Goal: Feedback & Contribution: Contribute content

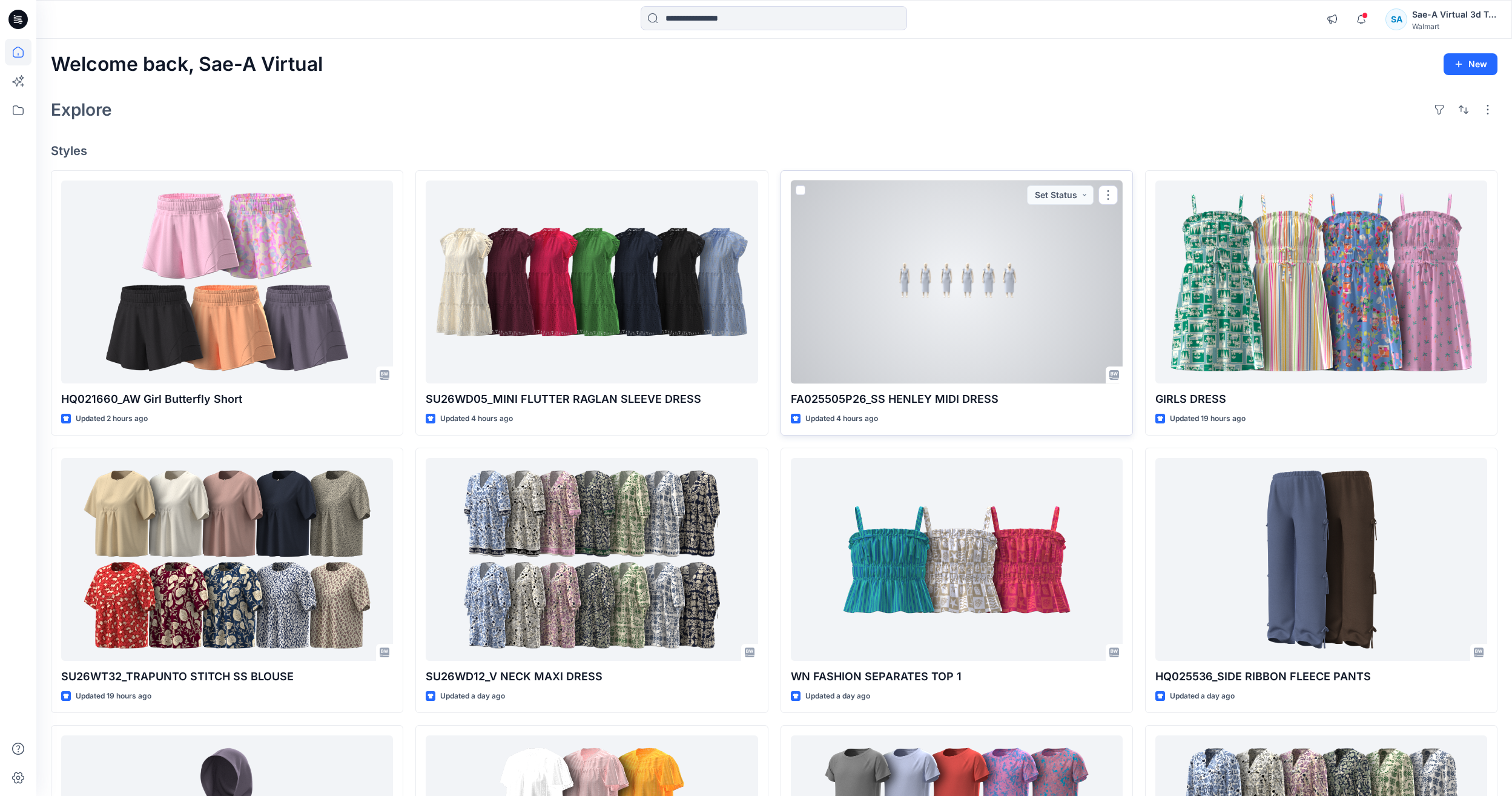
click at [976, 304] on div at bounding box center [957, 282] width 332 height 203
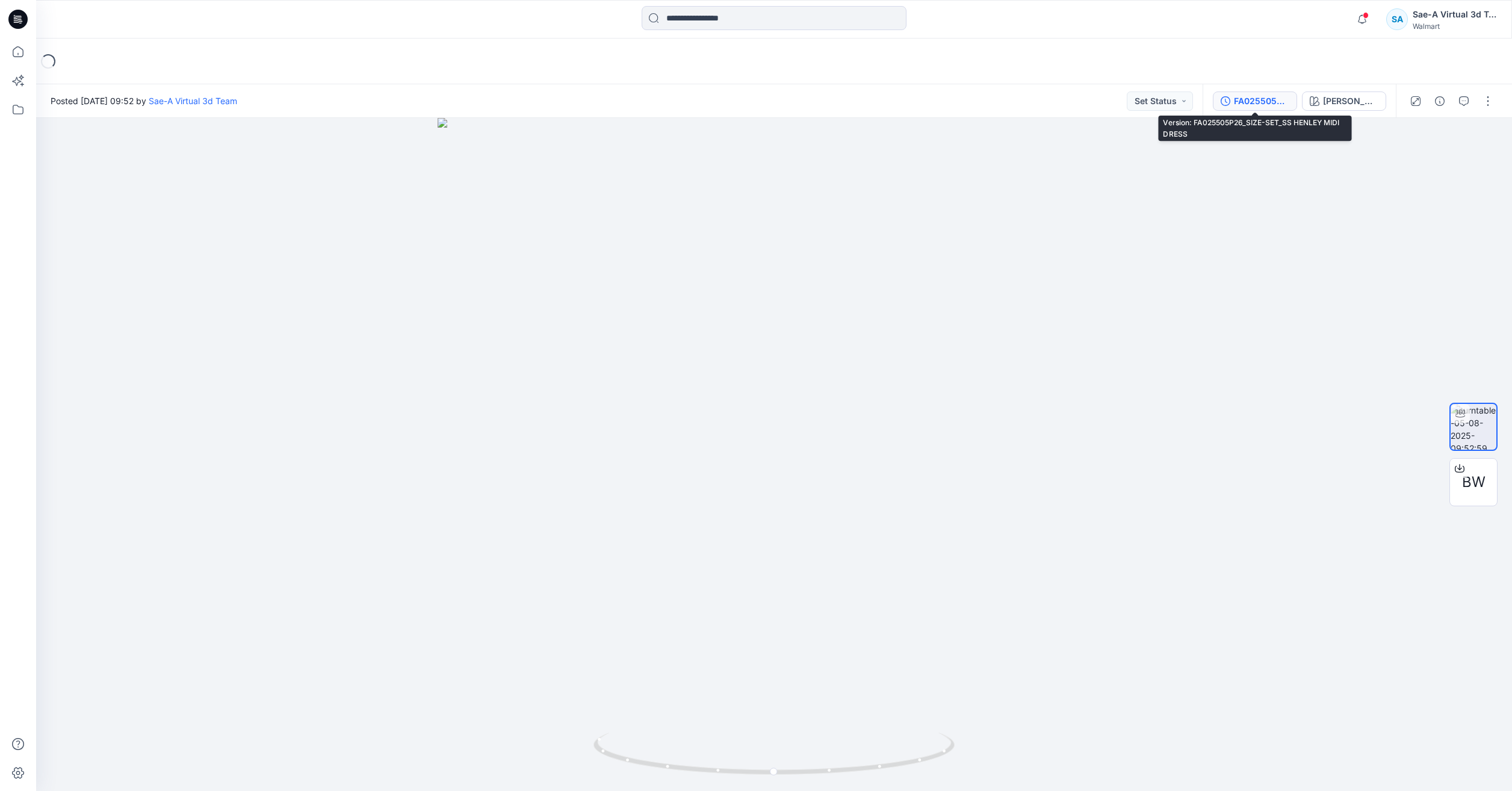
click at [1254, 106] on div "FA025505P26_SIZE-SET_SS HENLEY MIDI DRESS" at bounding box center [1261, 101] width 55 height 14
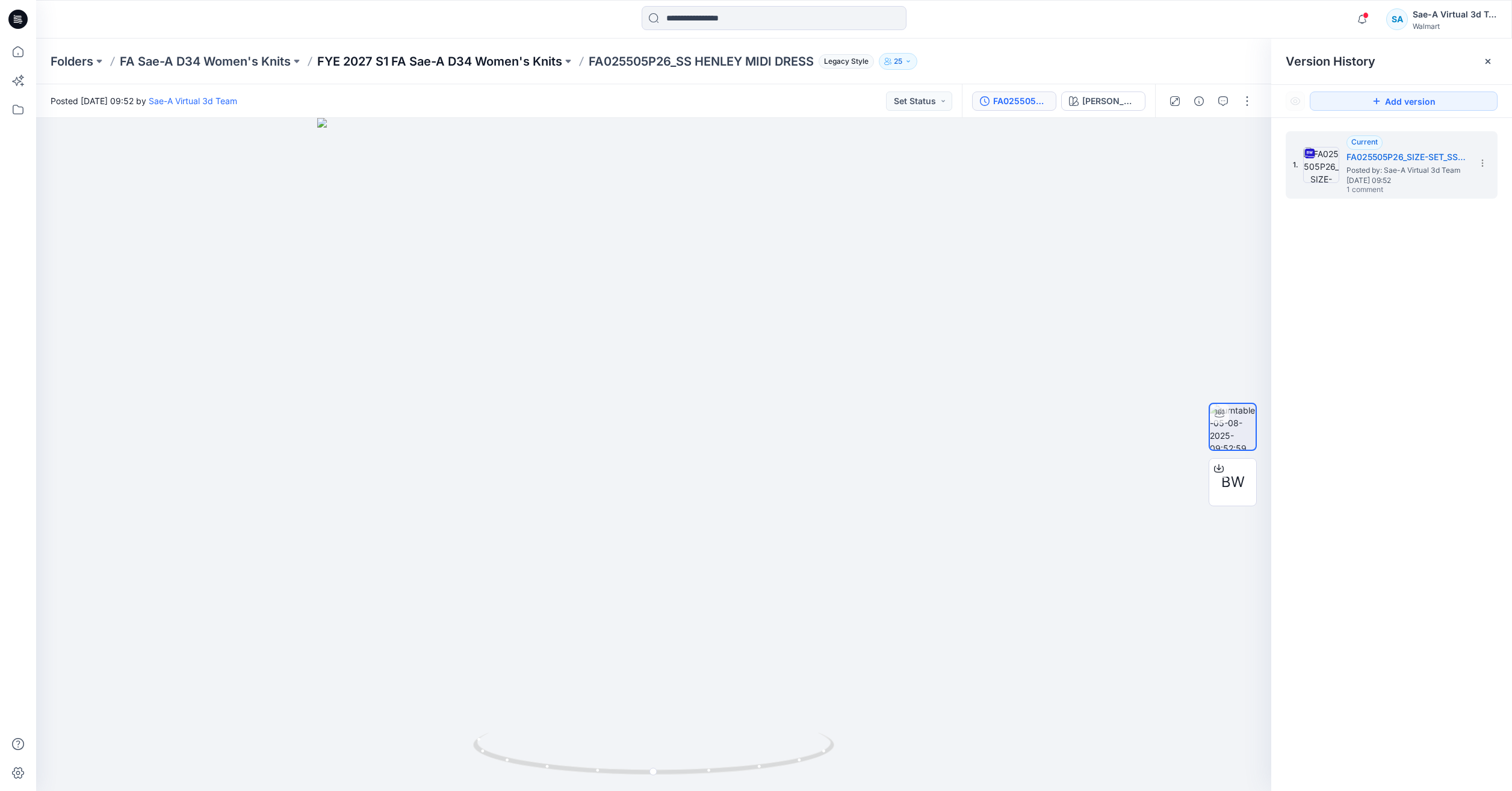
click at [528, 60] on p "FYE 2027 S1 FA Sae-A D34 Women's Knits" at bounding box center [440, 61] width 245 height 17
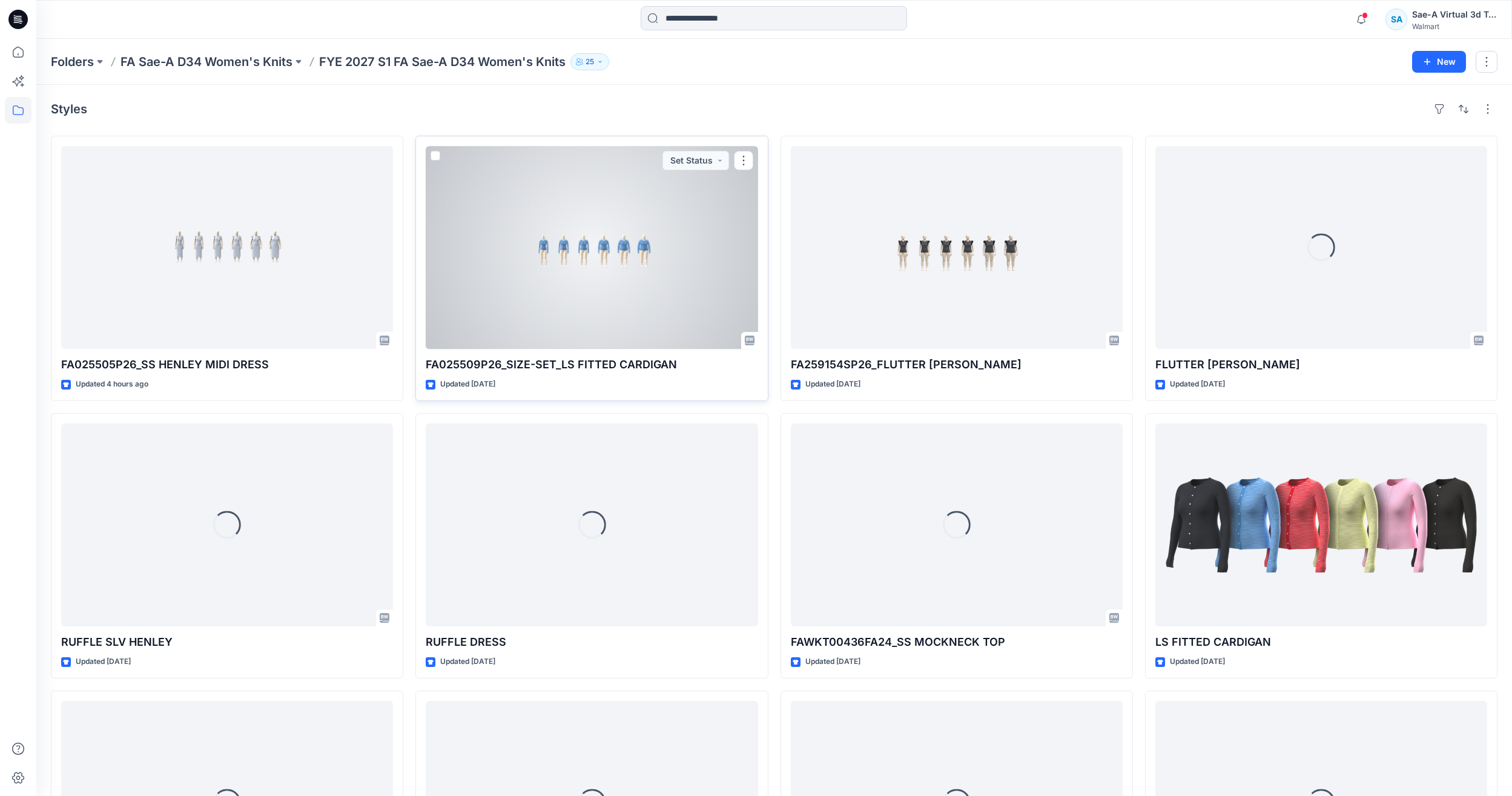
click at [670, 277] on div at bounding box center [592, 248] width 332 height 203
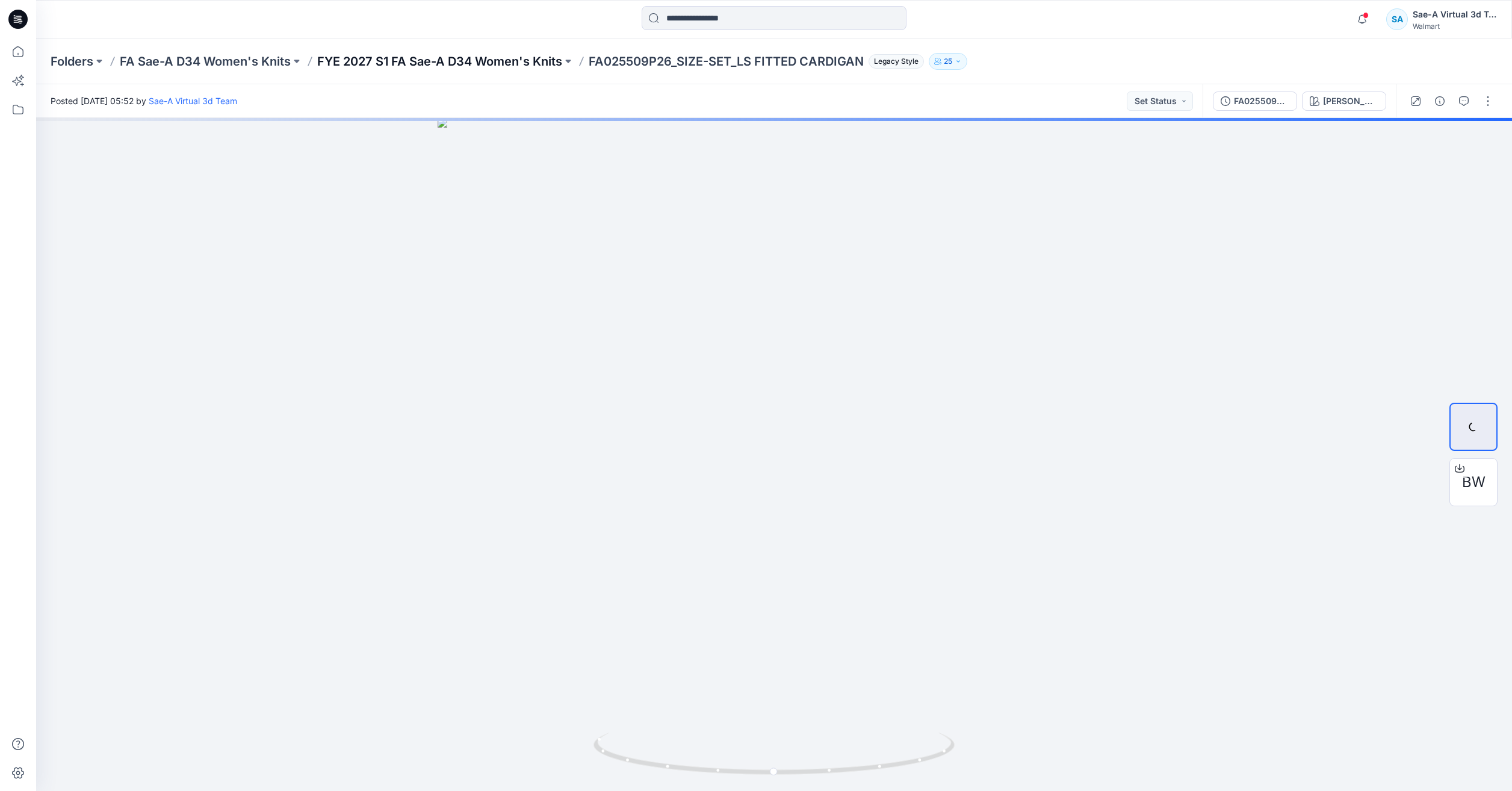
click at [475, 54] on p "FYE 2027 S1 FA Sae-A D34 Women's Knits" at bounding box center [440, 61] width 245 height 17
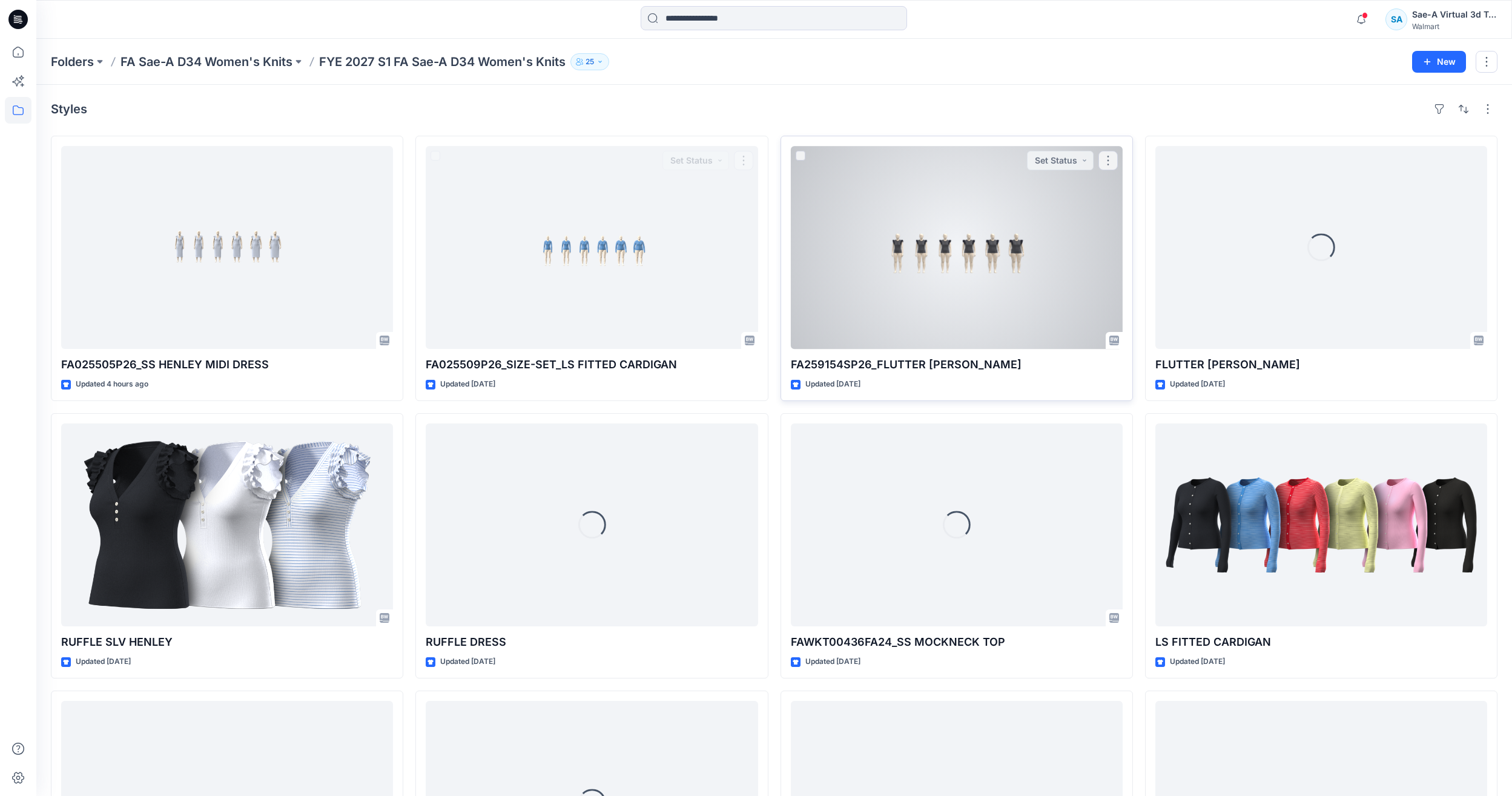
click at [948, 290] on div at bounding box center [957, 248] width 332 height 203
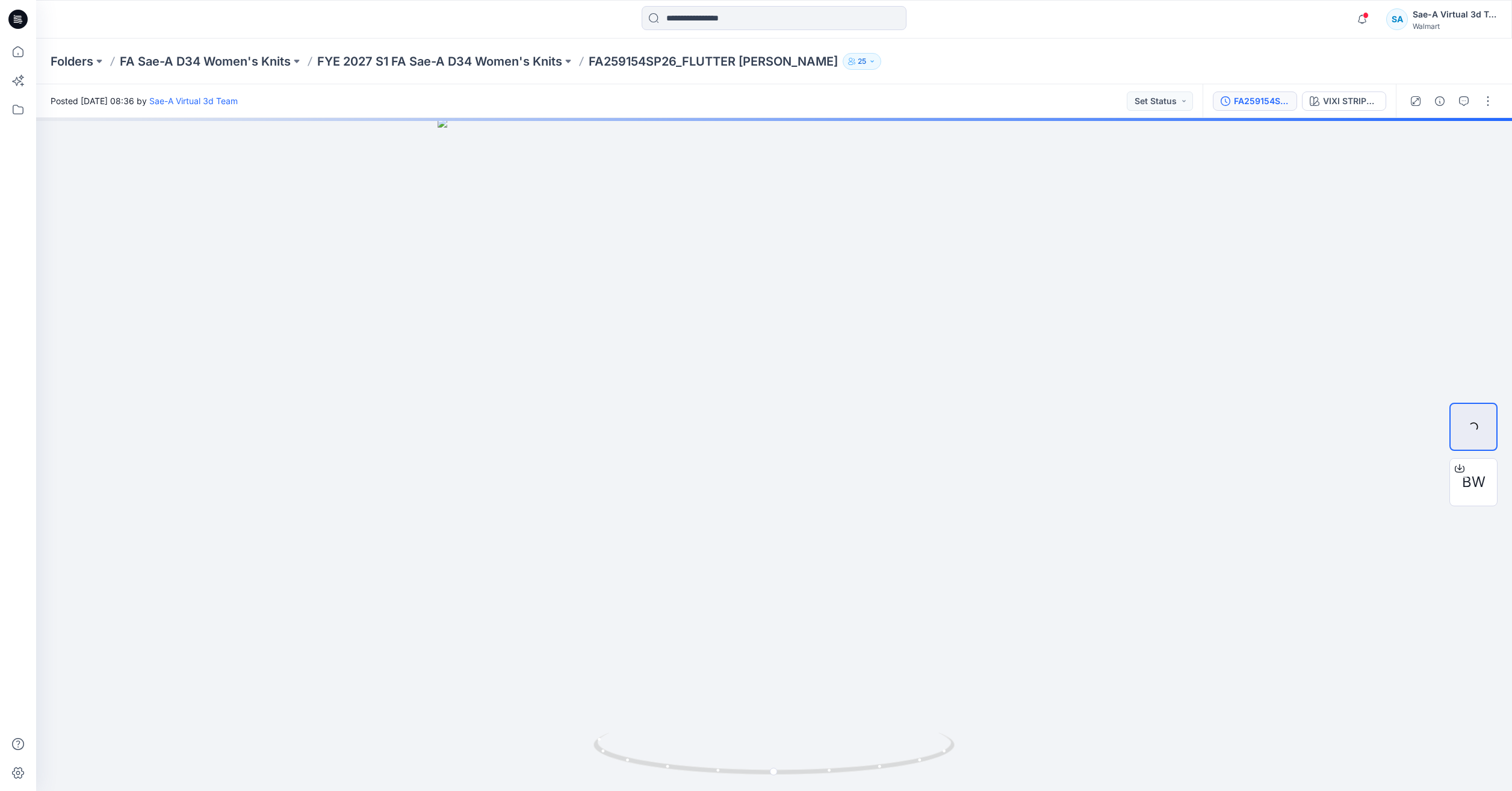
click at [1262, 110] on button "FA259154SP26_SIZE SET_FLUTTER [PERSON_NAME]" at bounding box center [1255, 101] width 84 height 19
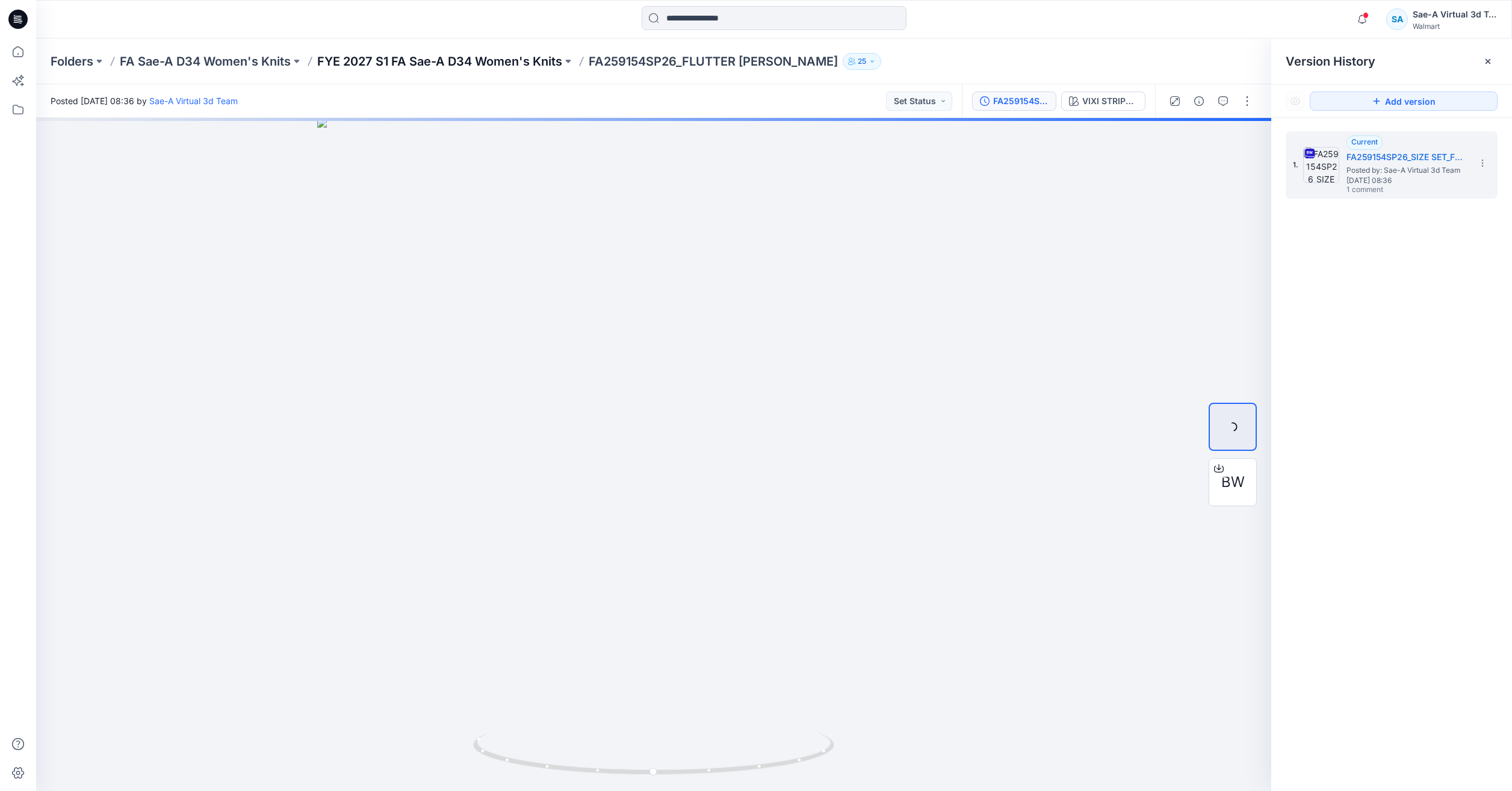
drag, startPoint x: 508, startPoint y: 44, endPoint x: 501, endPoint y: 54, distance: 12.2
click at [502, 50] on div "Folders FA Sae-A D34 Women's Knits FYE 2027 S1 FA Sae-A D34 Women's Knits FA259…" at bounding box center [774, 62] width 1476 height 46
click at [492, 63] on p "FYE 2027 S1 FA Sae-A D34 Women's Knits" at bounding box center [440, 61] width 245 height 17
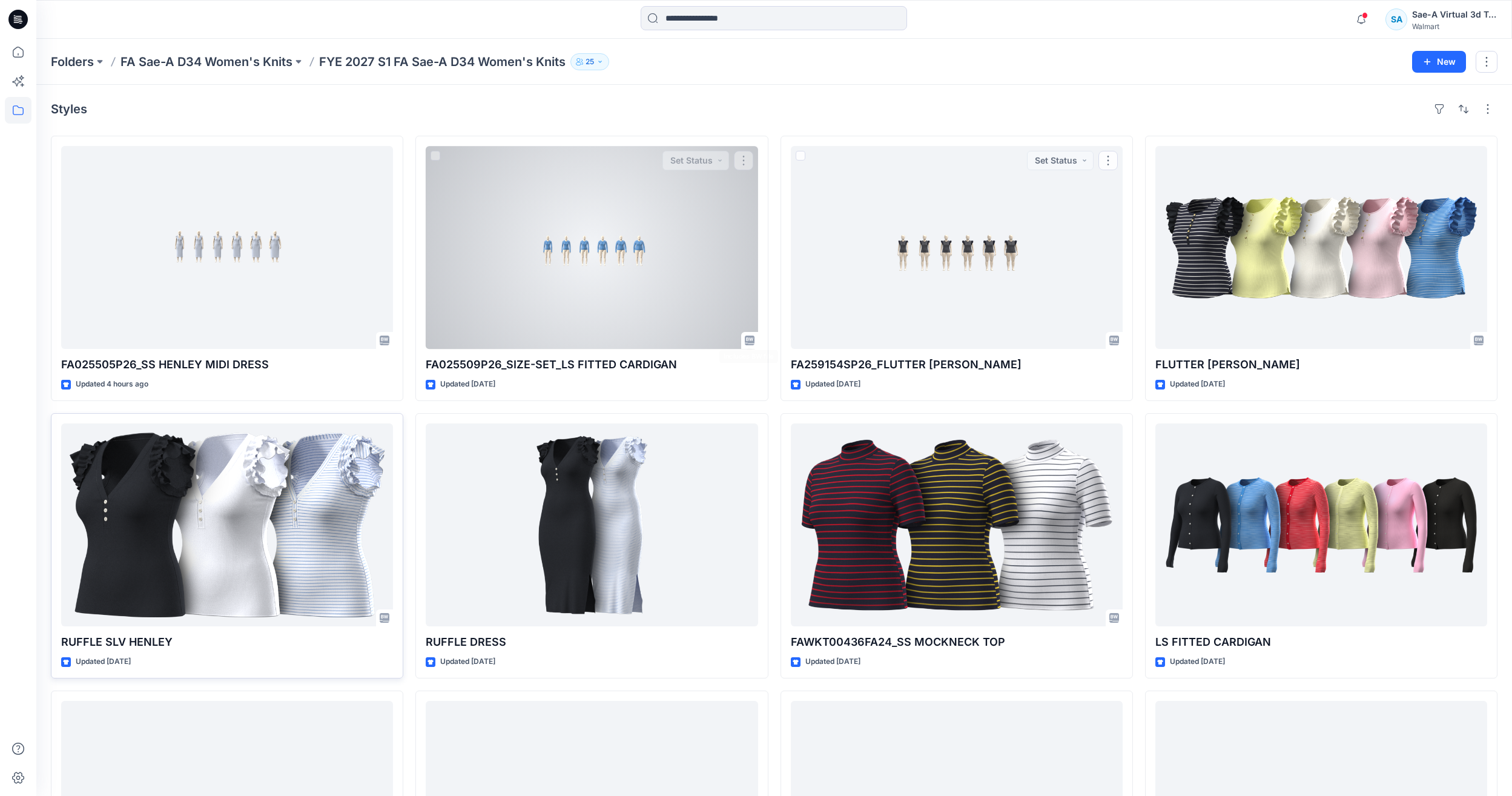
scroll to position [182, 0]
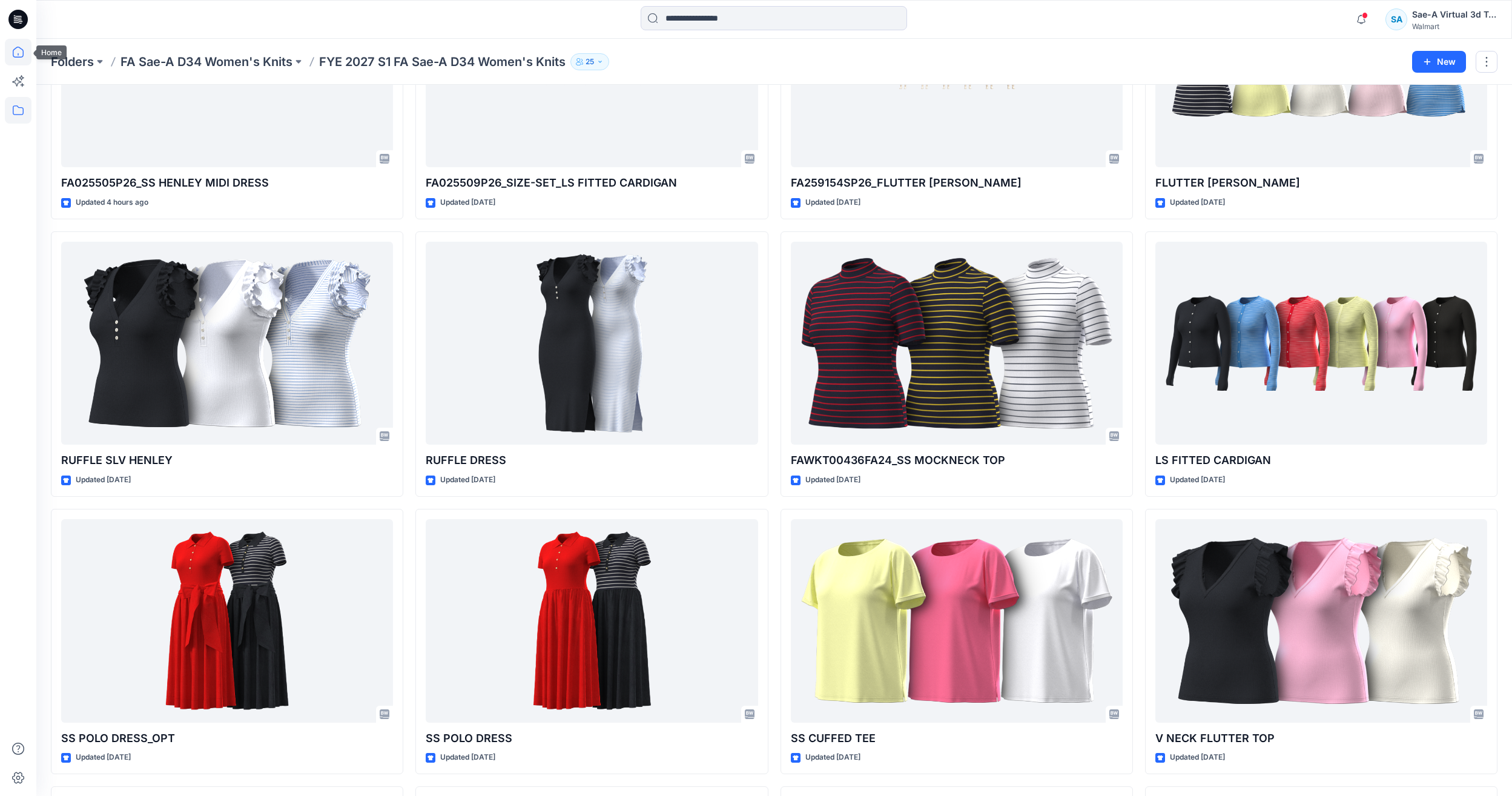
click at [18, 41] on icon at bounding box center [18, 52] width 27 height 27
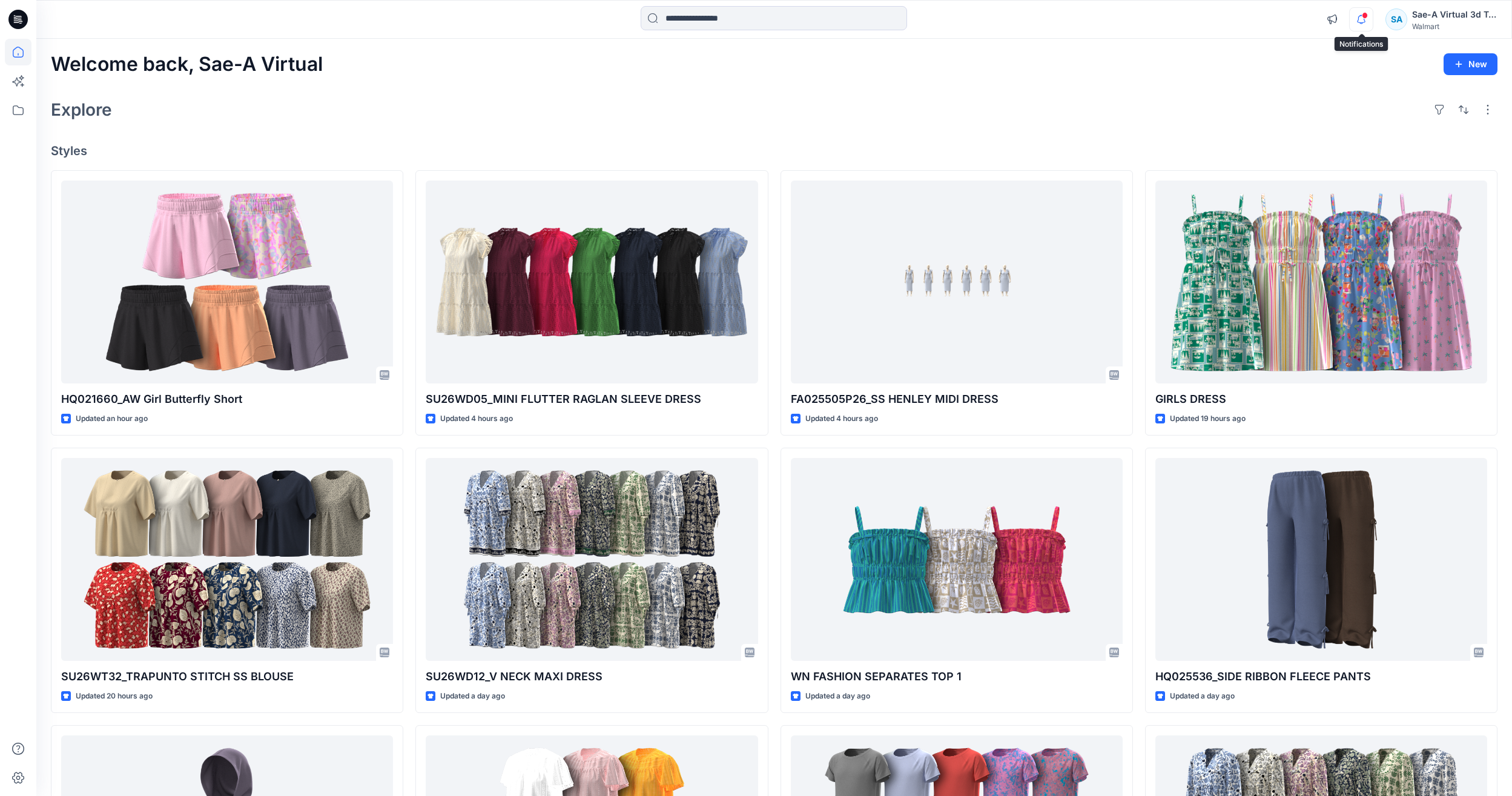
click at [1371, 19] on icon "button" at bounding box center [1361, 19] width 23 height 24
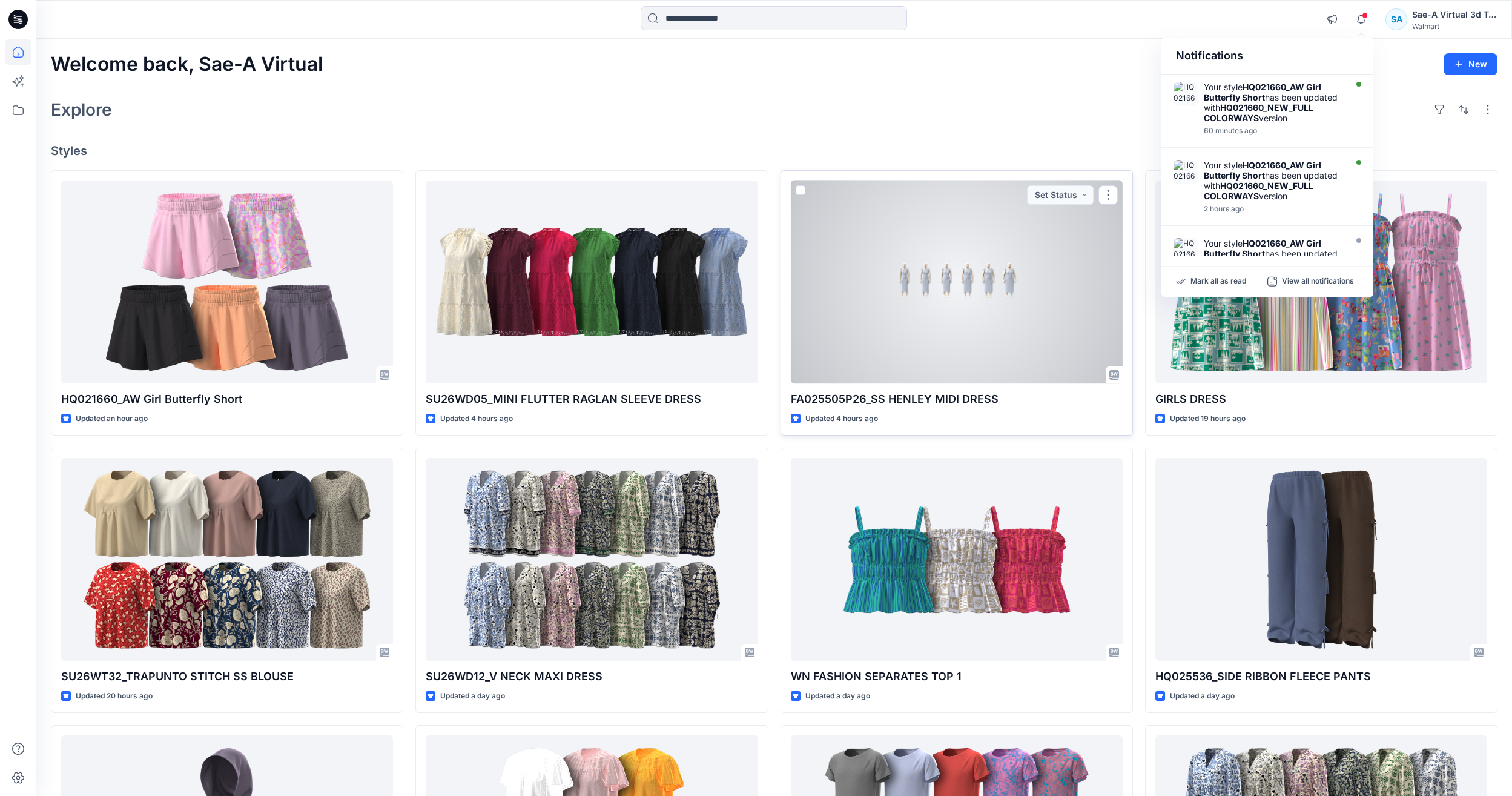
click at [972, 269] on div at bounding box center [957, 282] width 332 height 203
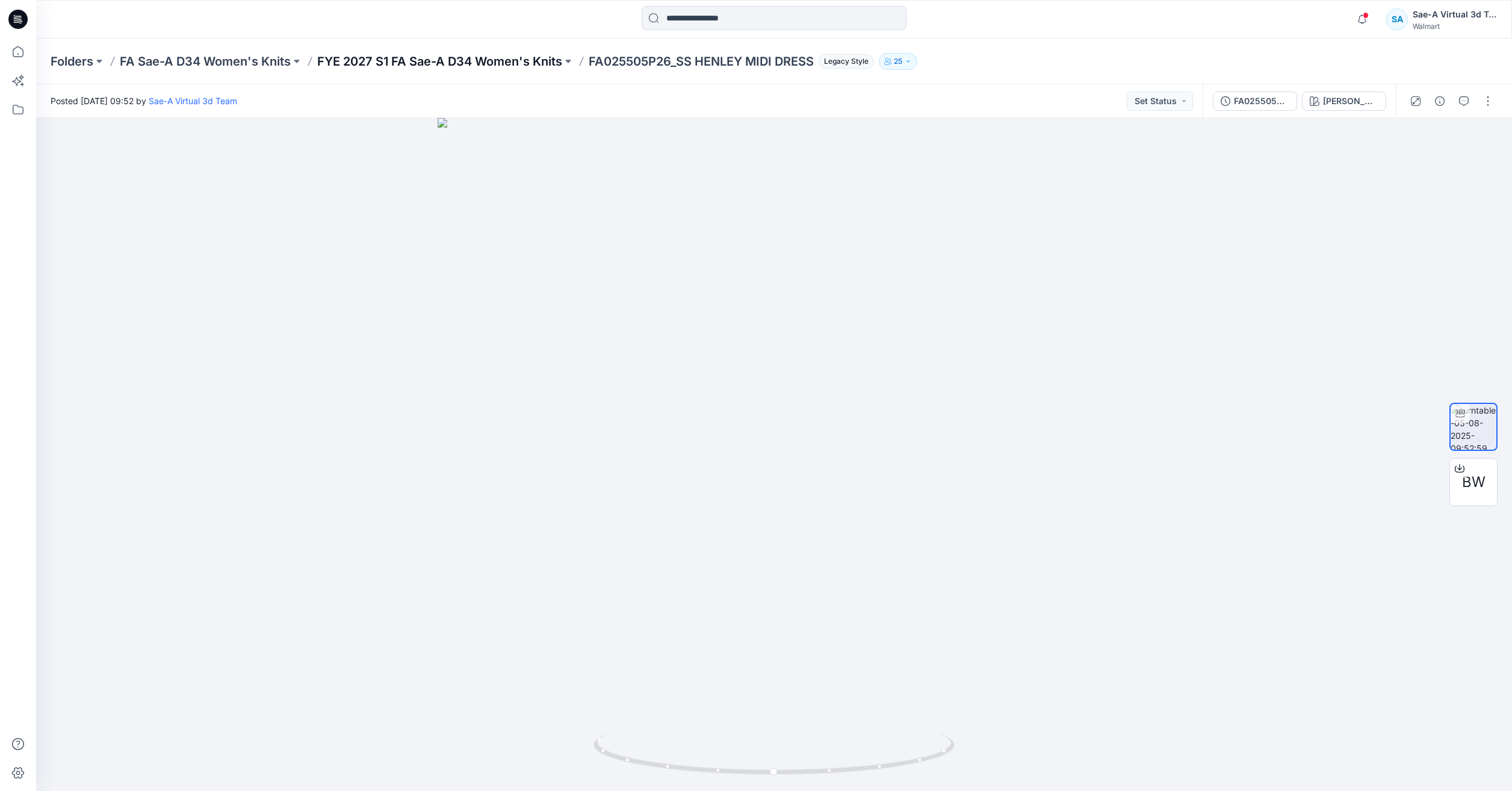
click at [436, 59] on p "FYE 2027 S1 FA Sae-A D34 Women's Knits" at bounding box center [440, 61] width 245 height 17
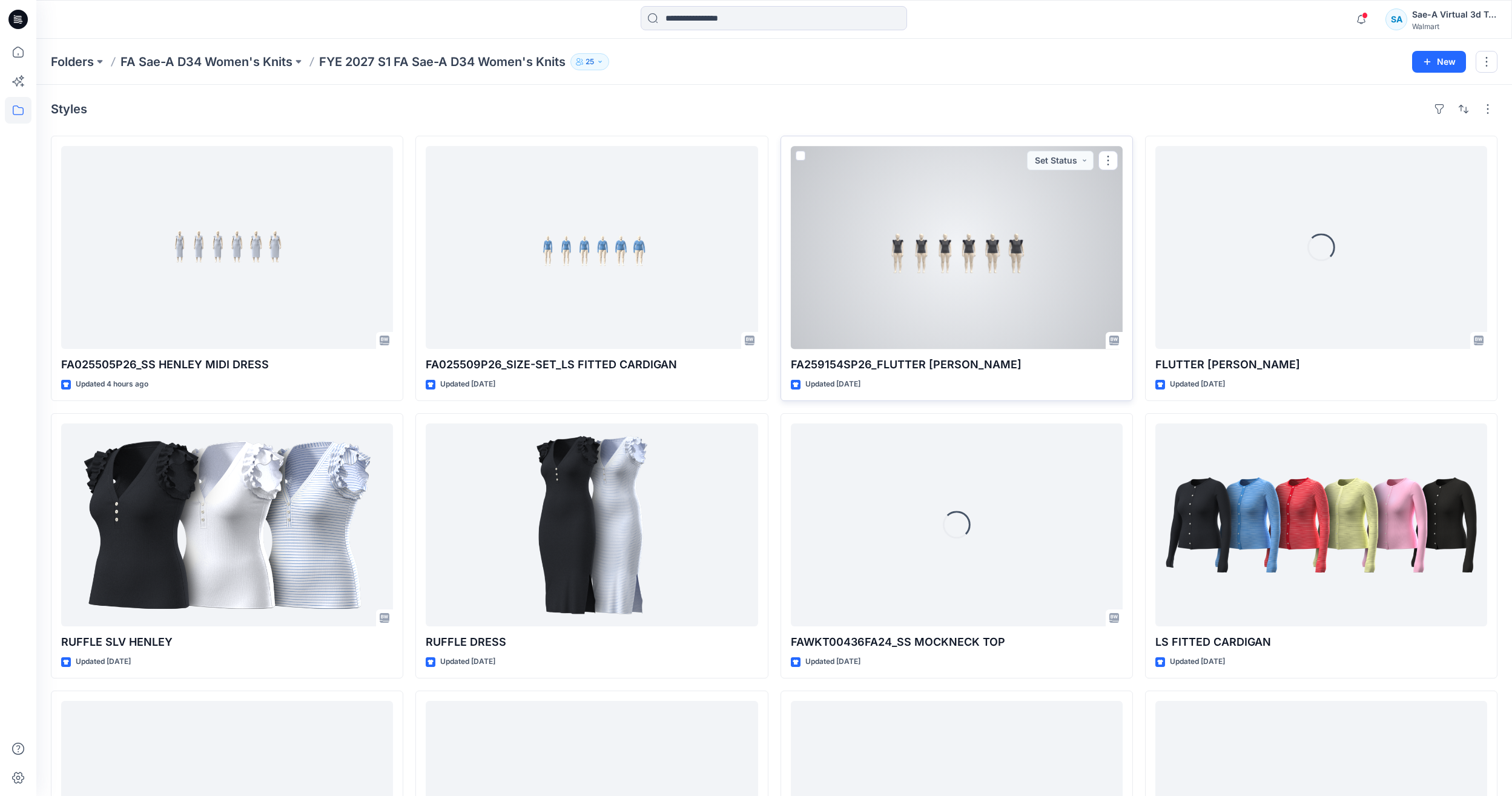
click at [848, 205] on div at bounding box center [957, 248] width 332 height 203
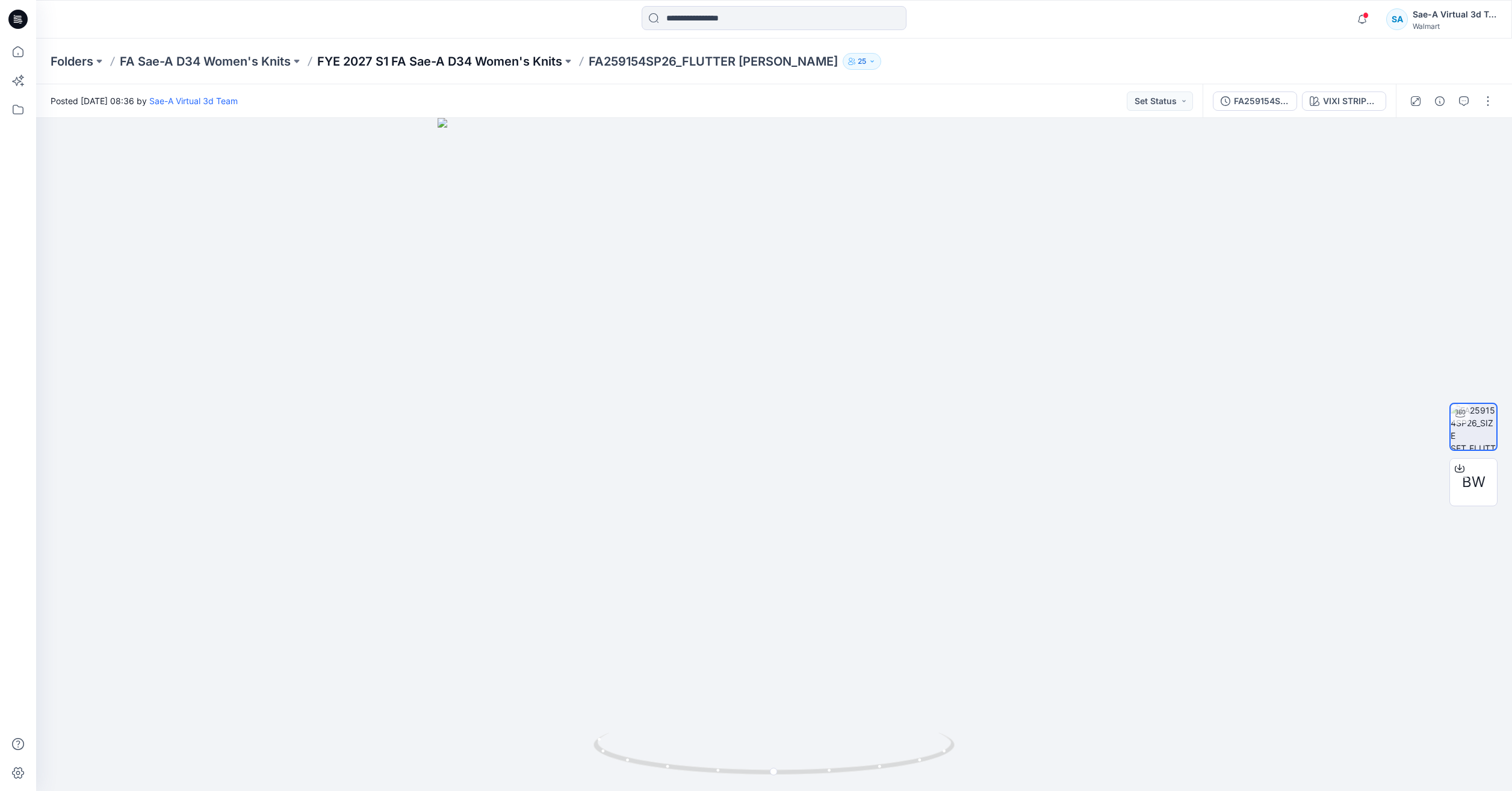
click at [499, 62] on p "FYE 2027 S1 FA Sae-A D34 Women's Knits" at bounding box center [440, 61] width 245 height 17
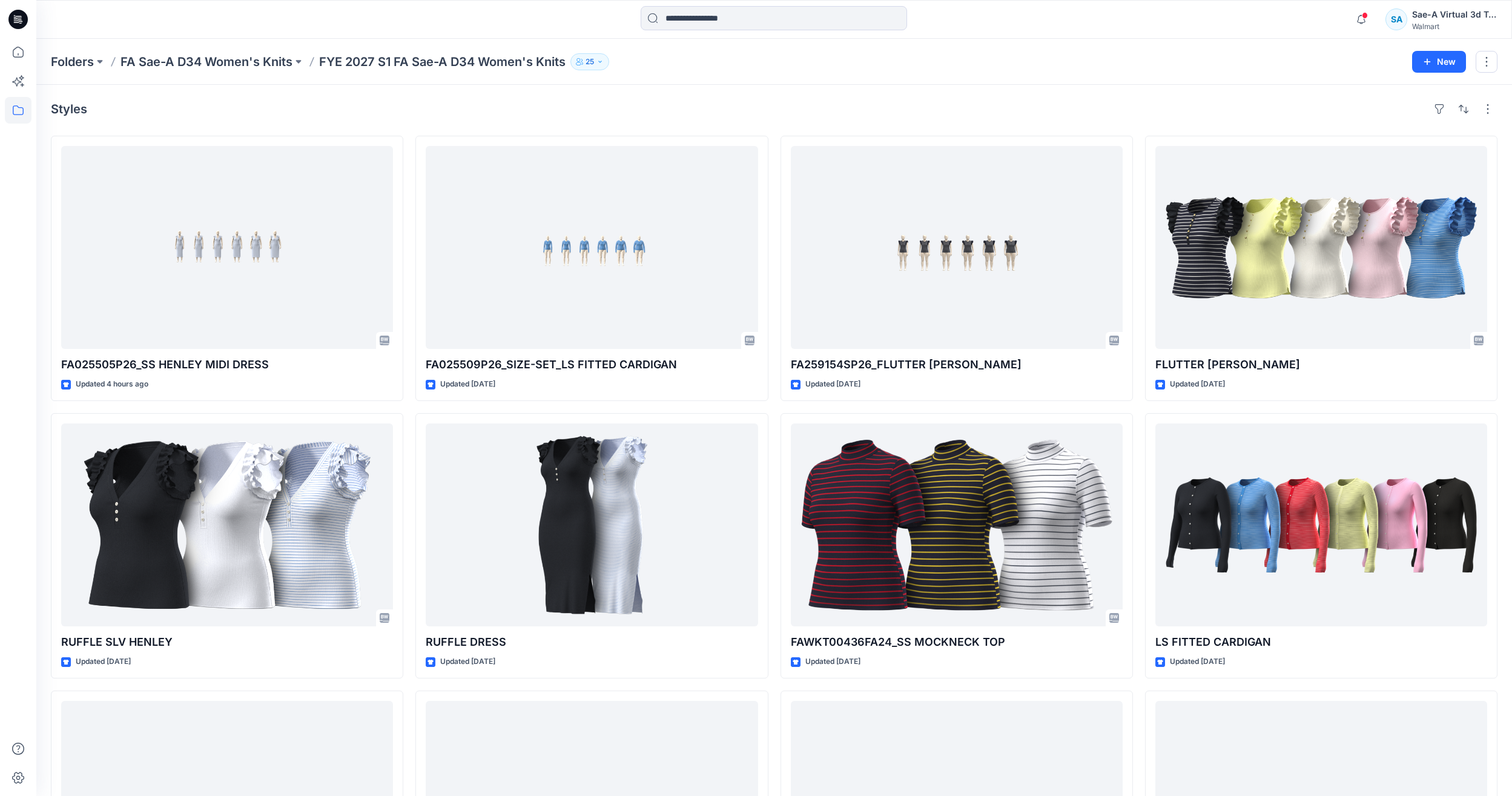
click at [759, 100] on div "Styles" at bounding box center [774, 108] width 1447 height 19
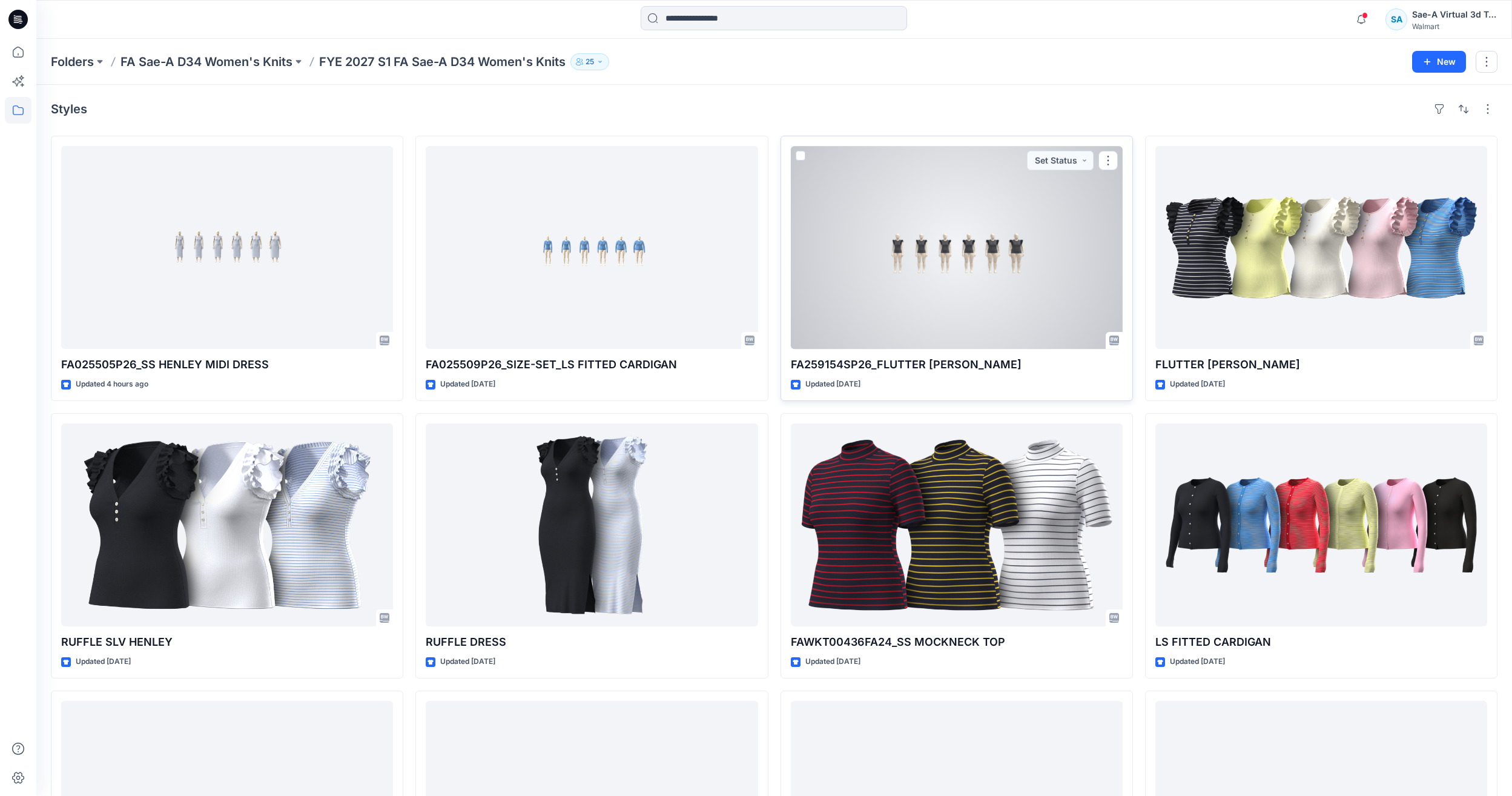
click at [968, 263] on div at bounding box center [957, 248] width 332 height 203
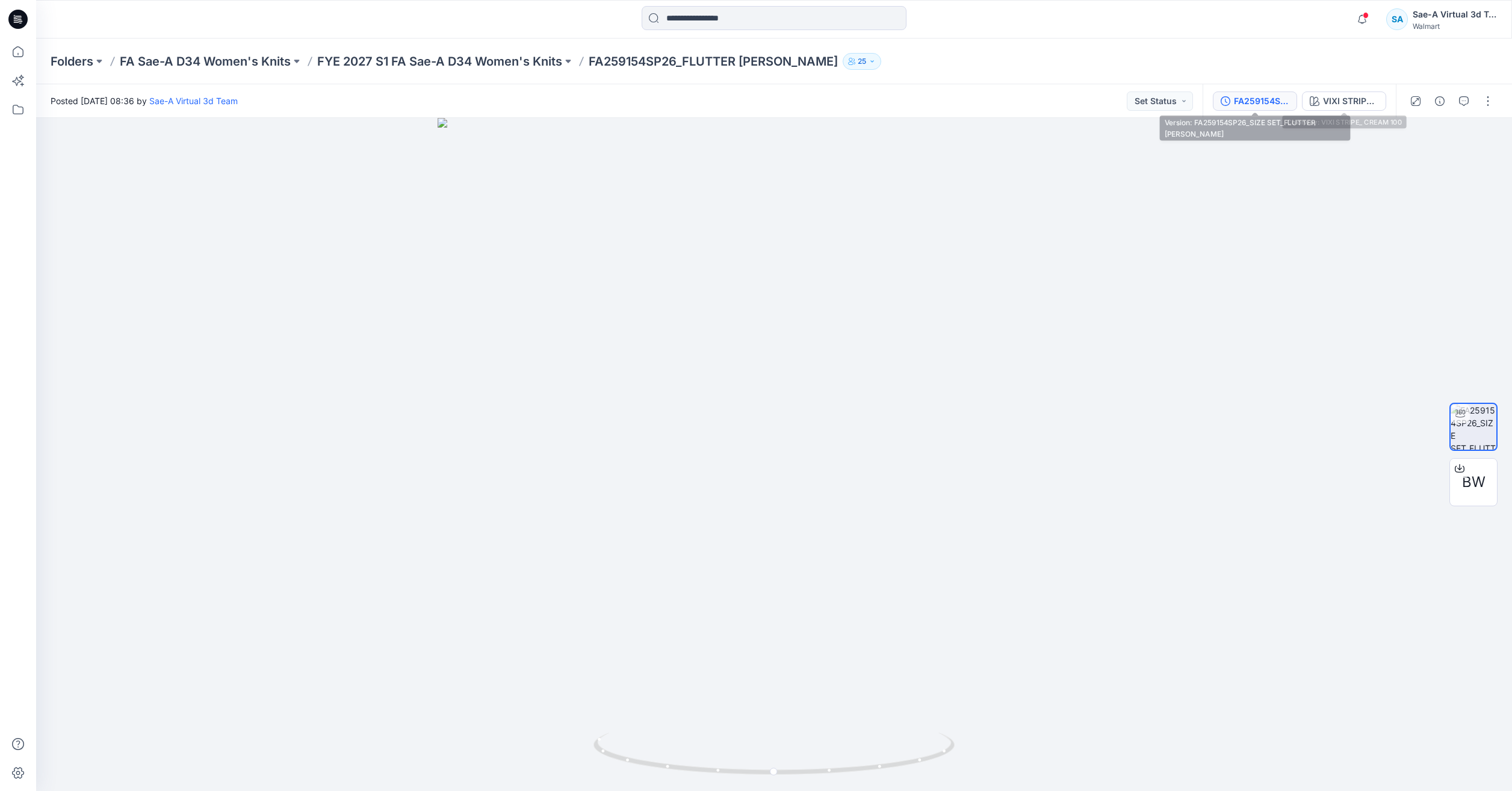
click at [1247, 97] on div "FA259154SP26_SIZE SET_FLUTTER [PERSON_NAME]" at bounding box center [1261, 101] width 55 height 14
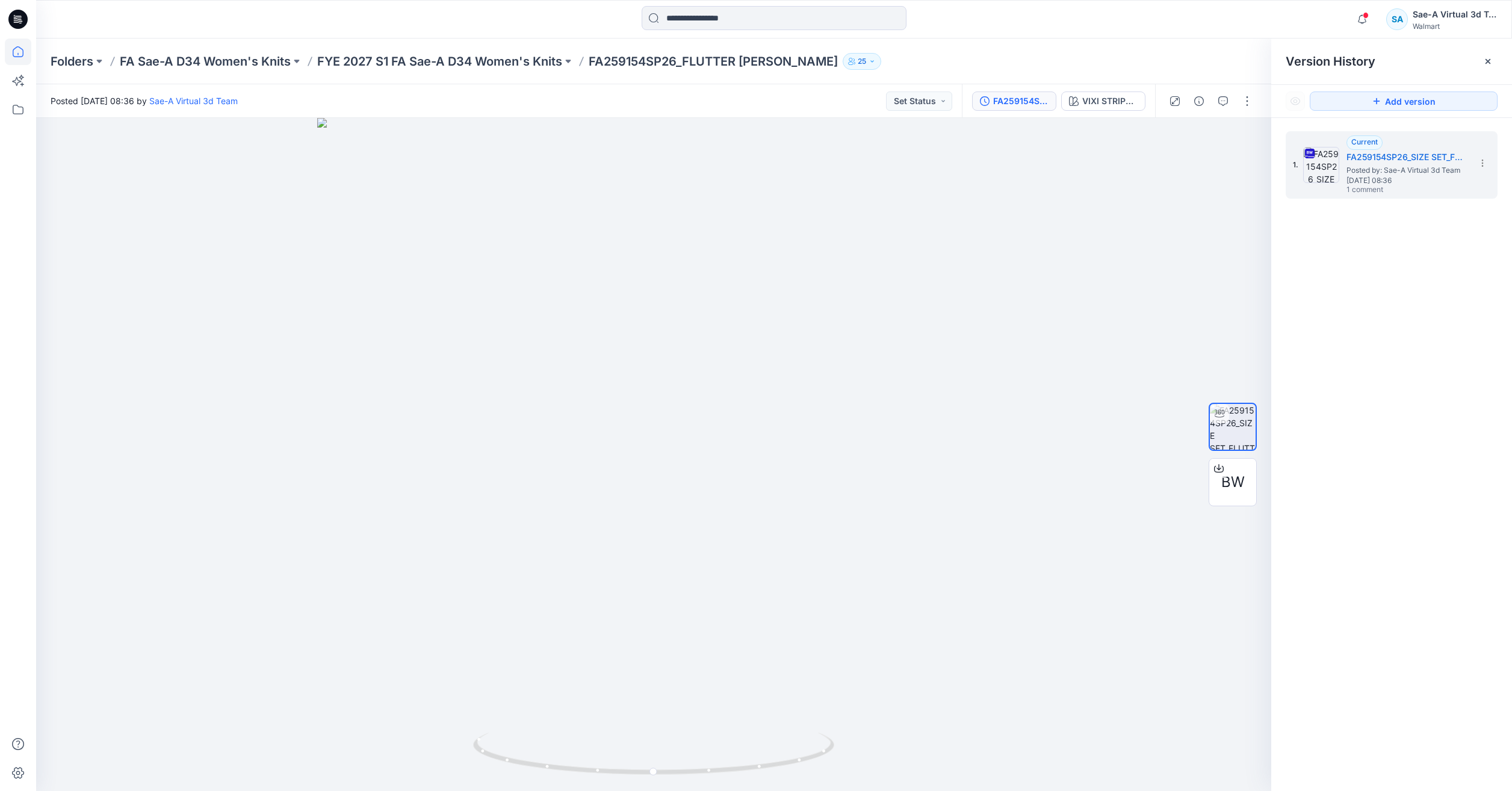
click at [14, 45] on icon at bounding box center [18, 52] width 26 height 26
click at [14, 55] on icon at bounding box center [18, 52] width 26 height 26
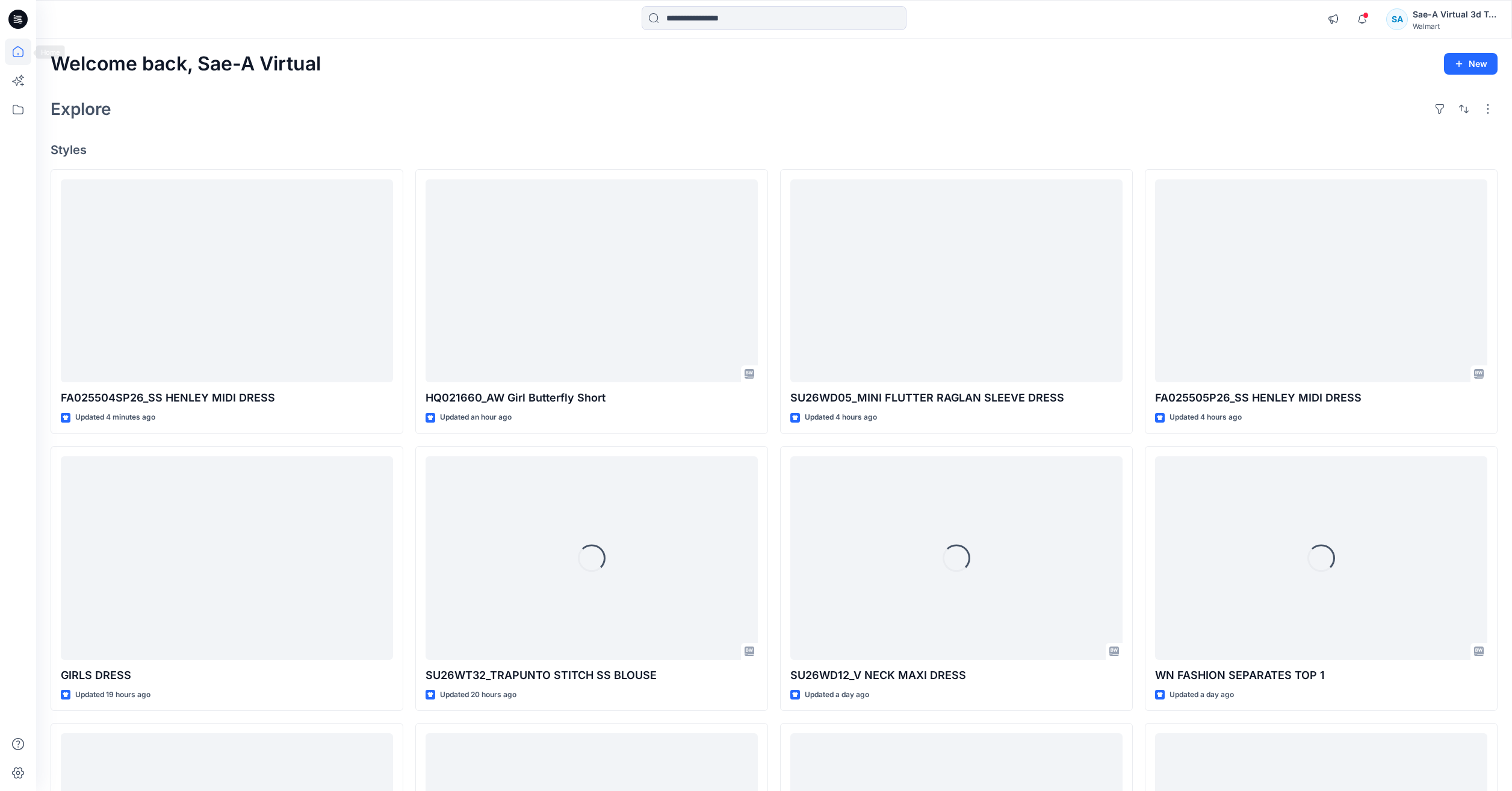
click at [1039, 55] on div "Welcome back, Sae-A Virtual New" at bounding box center [774, 64] width 1447 height 22
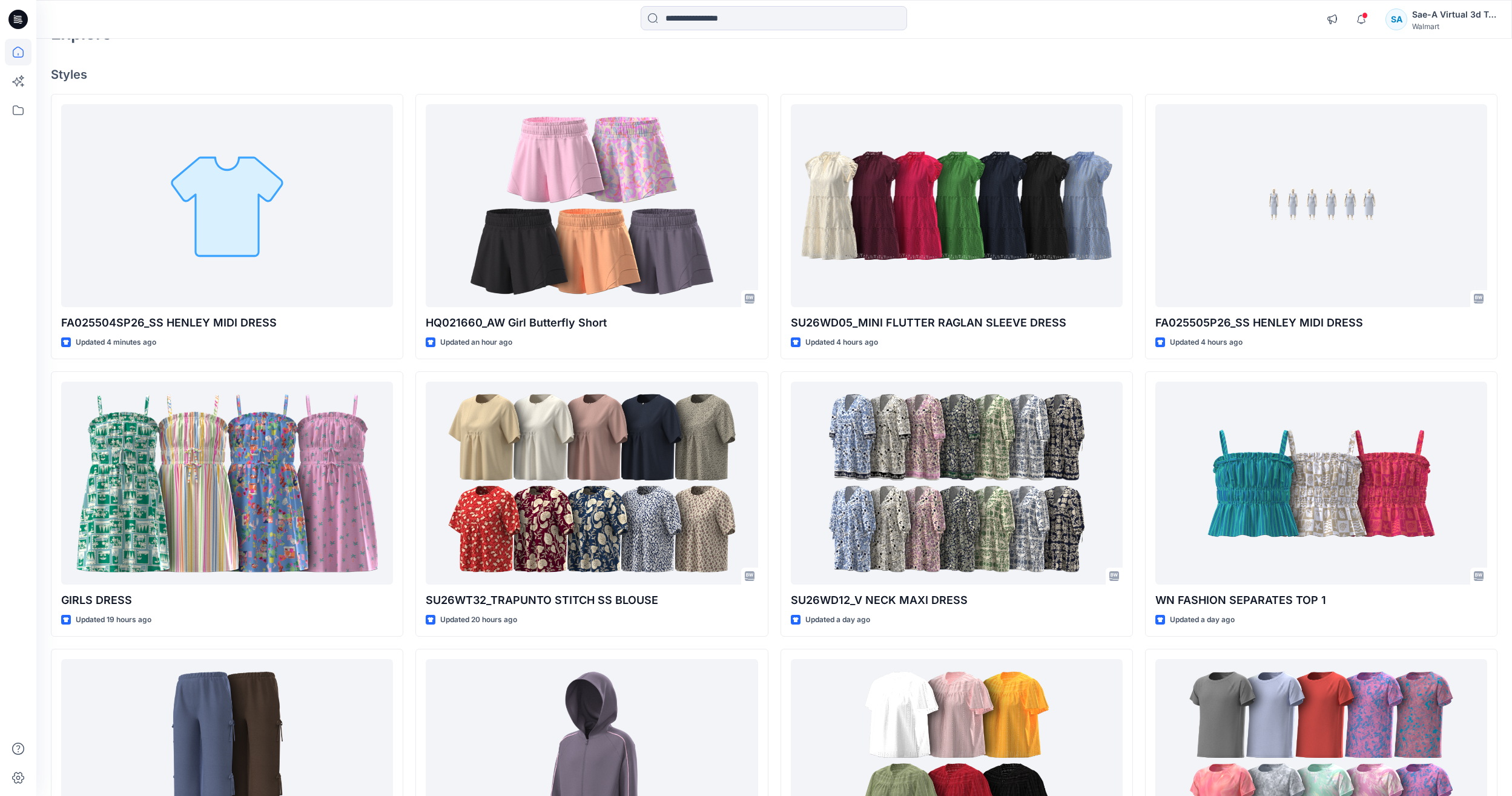
scroll to position [61, 0]
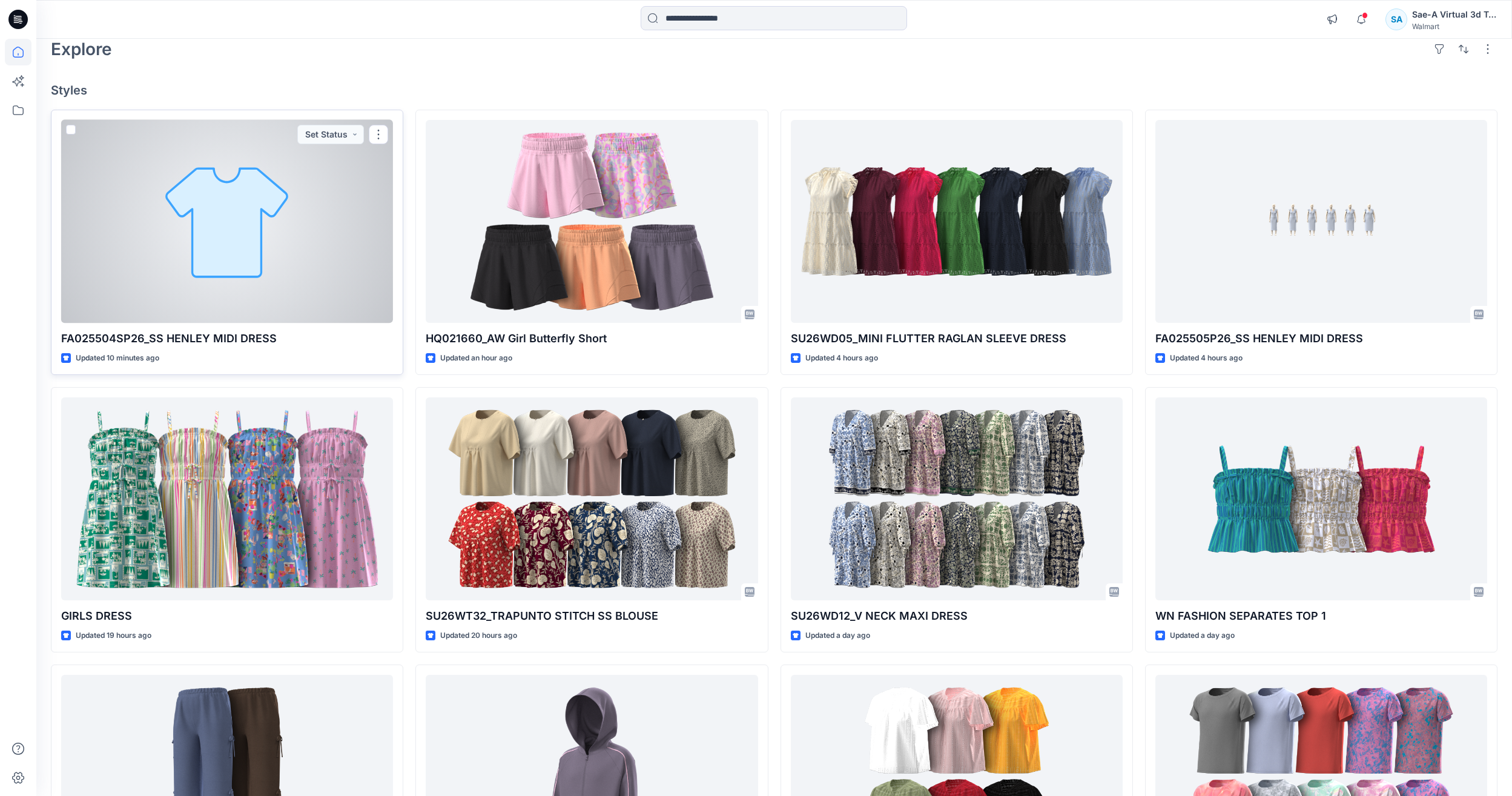
click at [193, 274] on div at bounding box center [227, 222] width 332 height 203
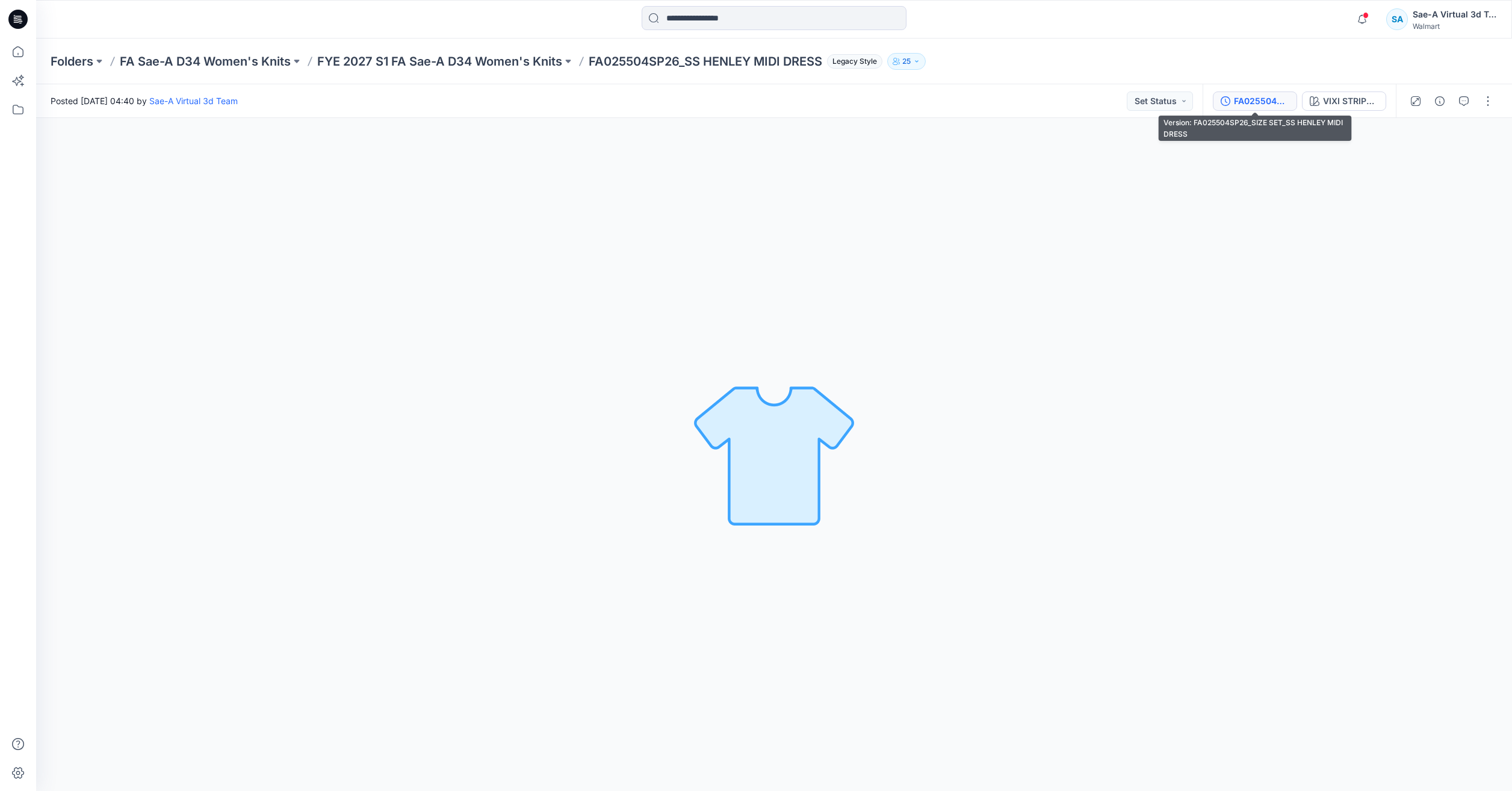
click at [1237, 100] on div "FA025504SP26_SIZE SET_SS HENLEY MIDI DRESS" at bounding box center [1261, 101] width 55 height 14
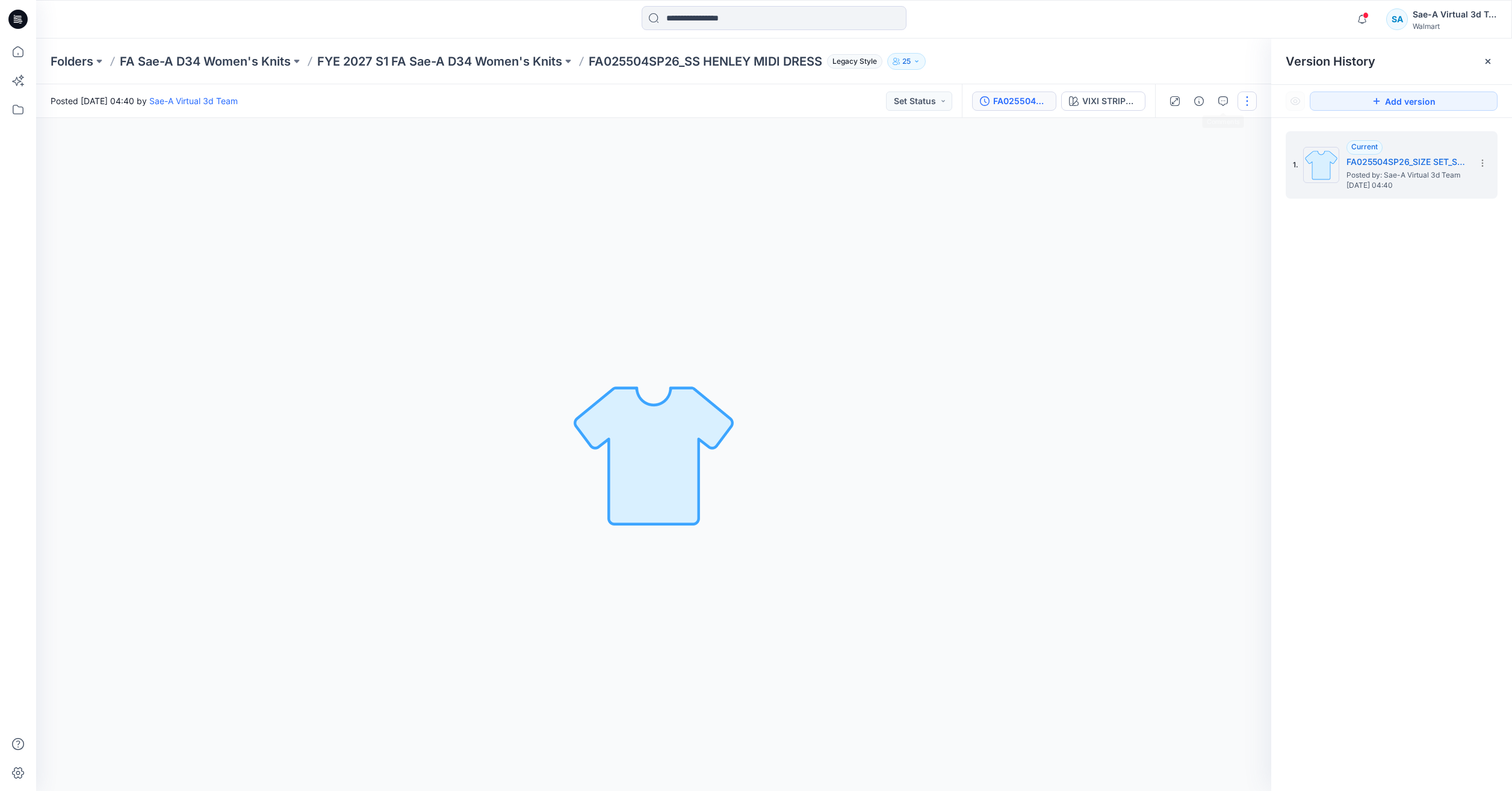
click at [1242, 105] on button "button" at bounding box center [1247, 101] width 19 height 19
click at [1189, 134] on button "Edit" at bounding box center [1197, 129] width 111 height 22
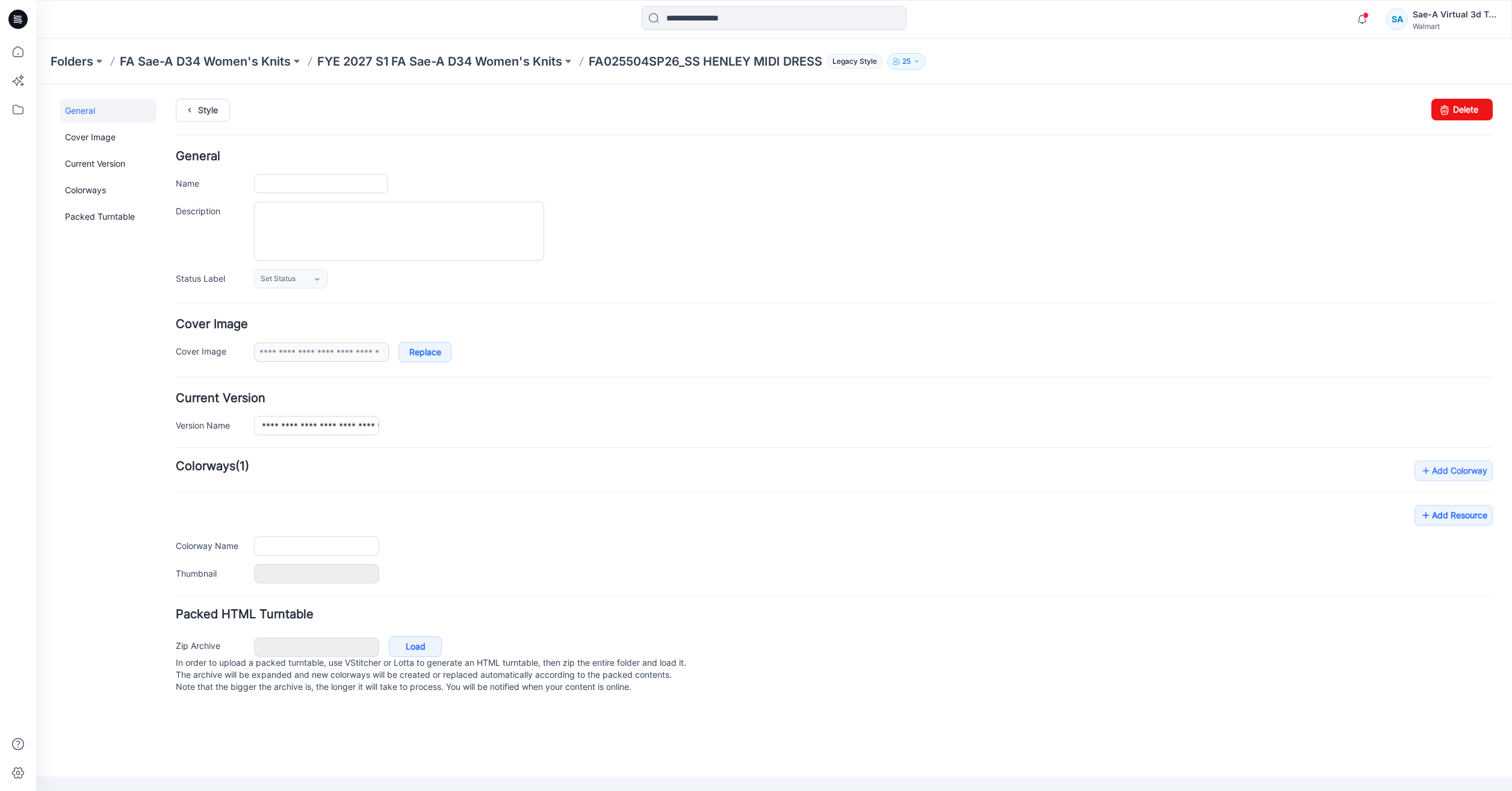
type input "**********"
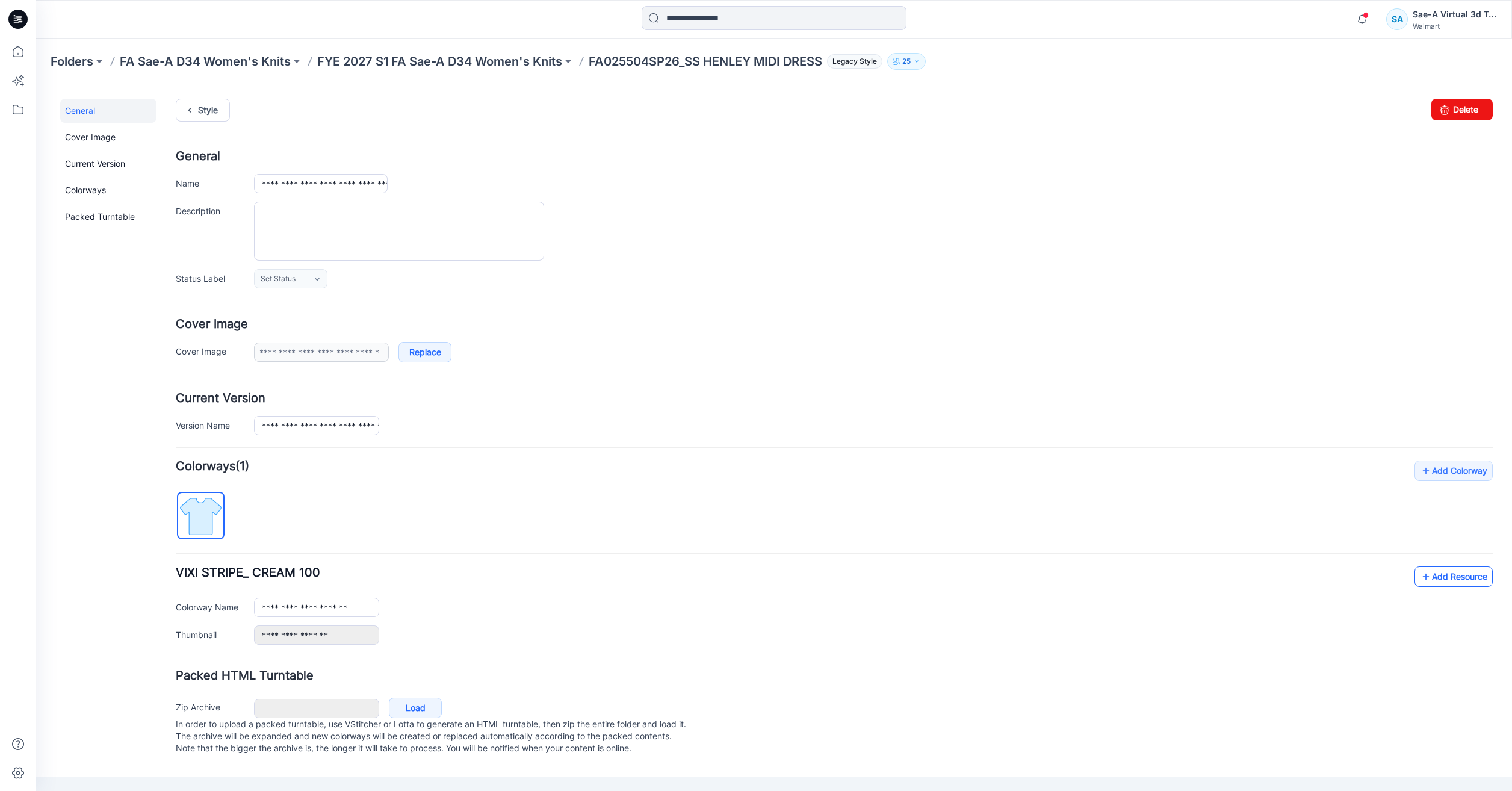
click at [1468, 571] on link "Add Resource" at bounding box center [1454, 576] width 78 height 20
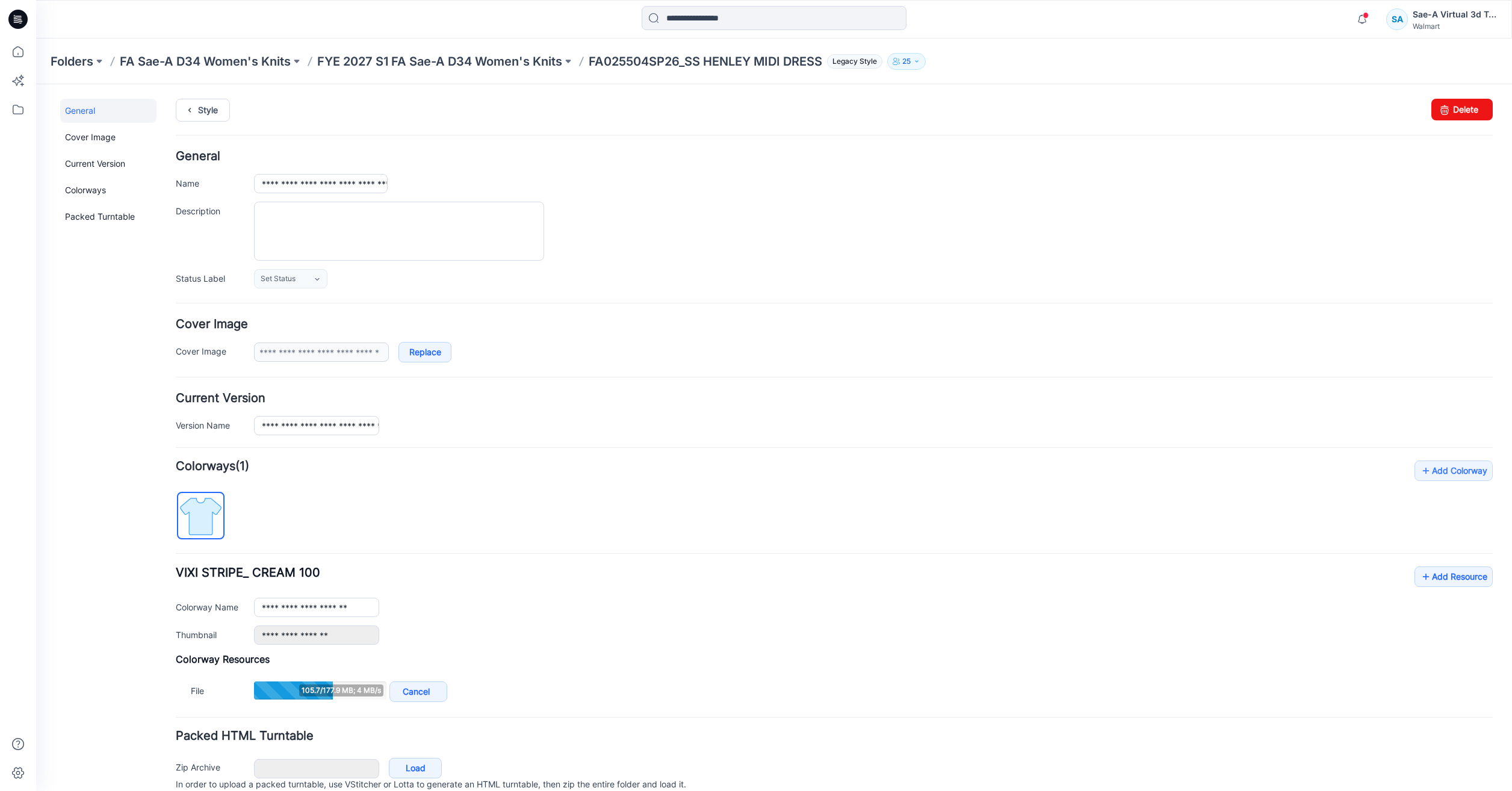
click at [1216, 542] on div "**********" at bounding box center [834, 582] width 1317 height 244
click at [222, 110] on link "Style" at bounding box center [203, 110] width 54 height 23
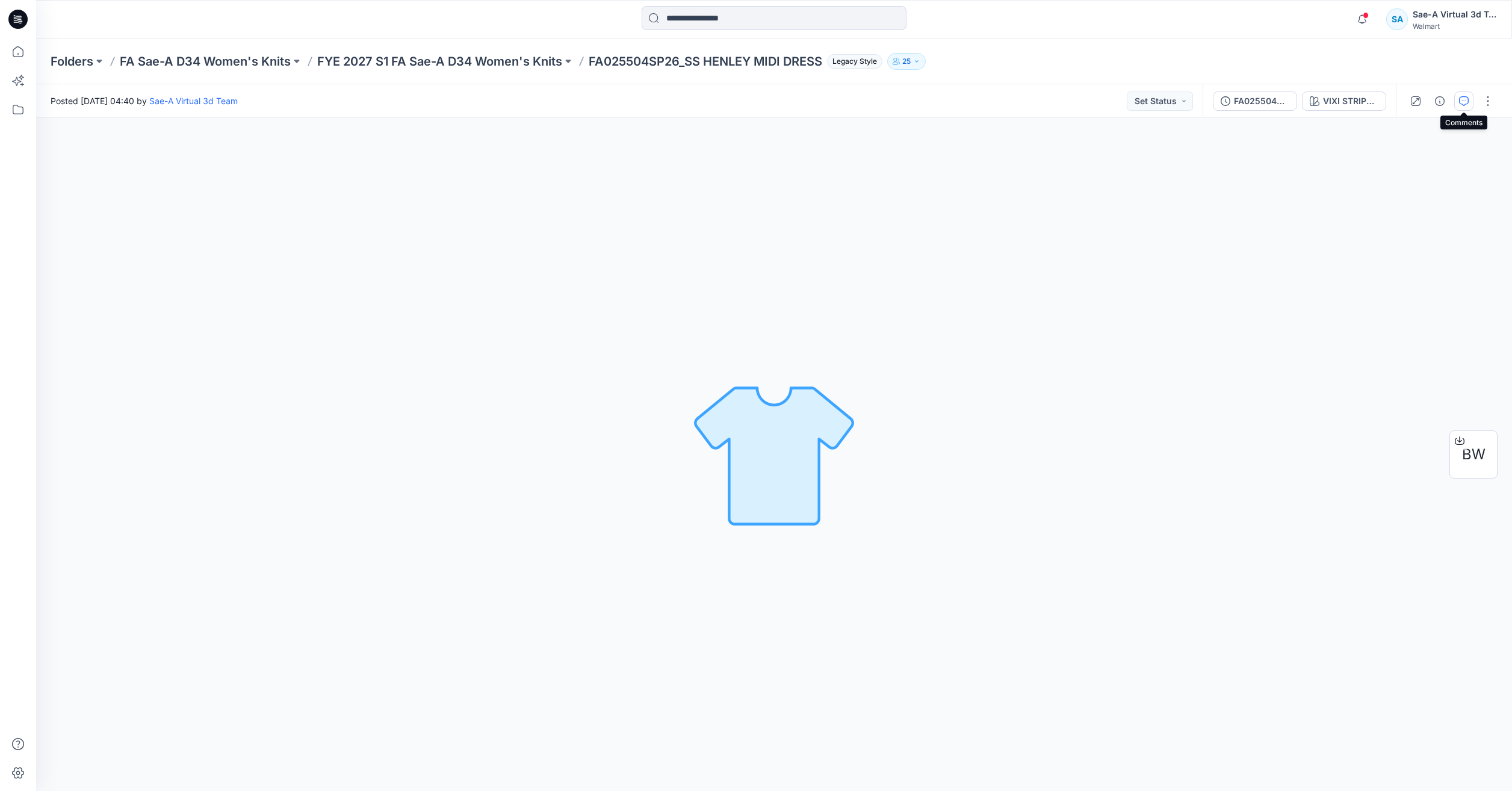
click at [1465, 99] on icon "button" at bounding box center [1464, 101] width 10 height 10
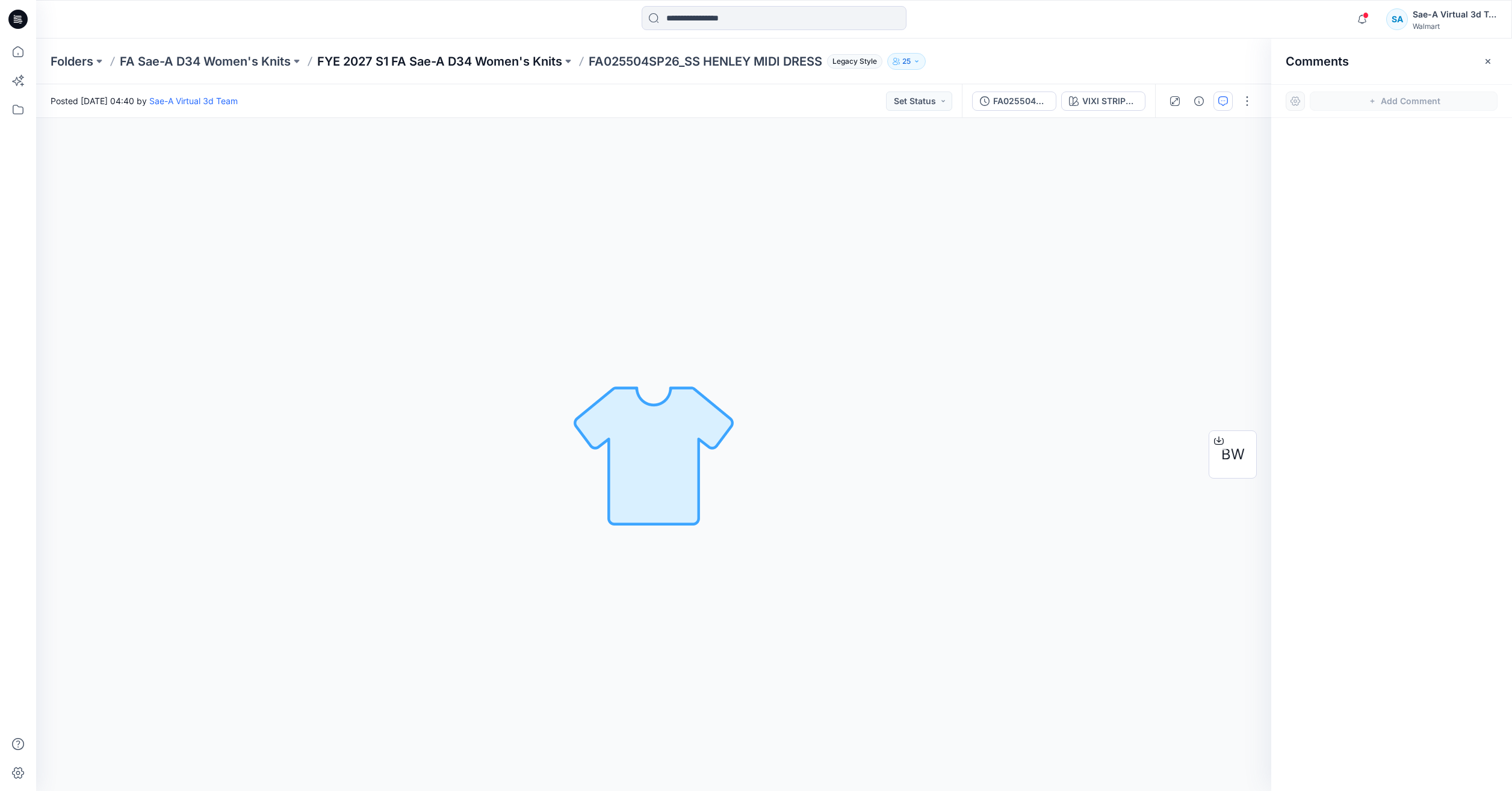
click at [538, 63] on p "FYE 2027 S1 FA Sae-A D34 Women's Knits" at bounding box center [440, 61] width 245 height 17
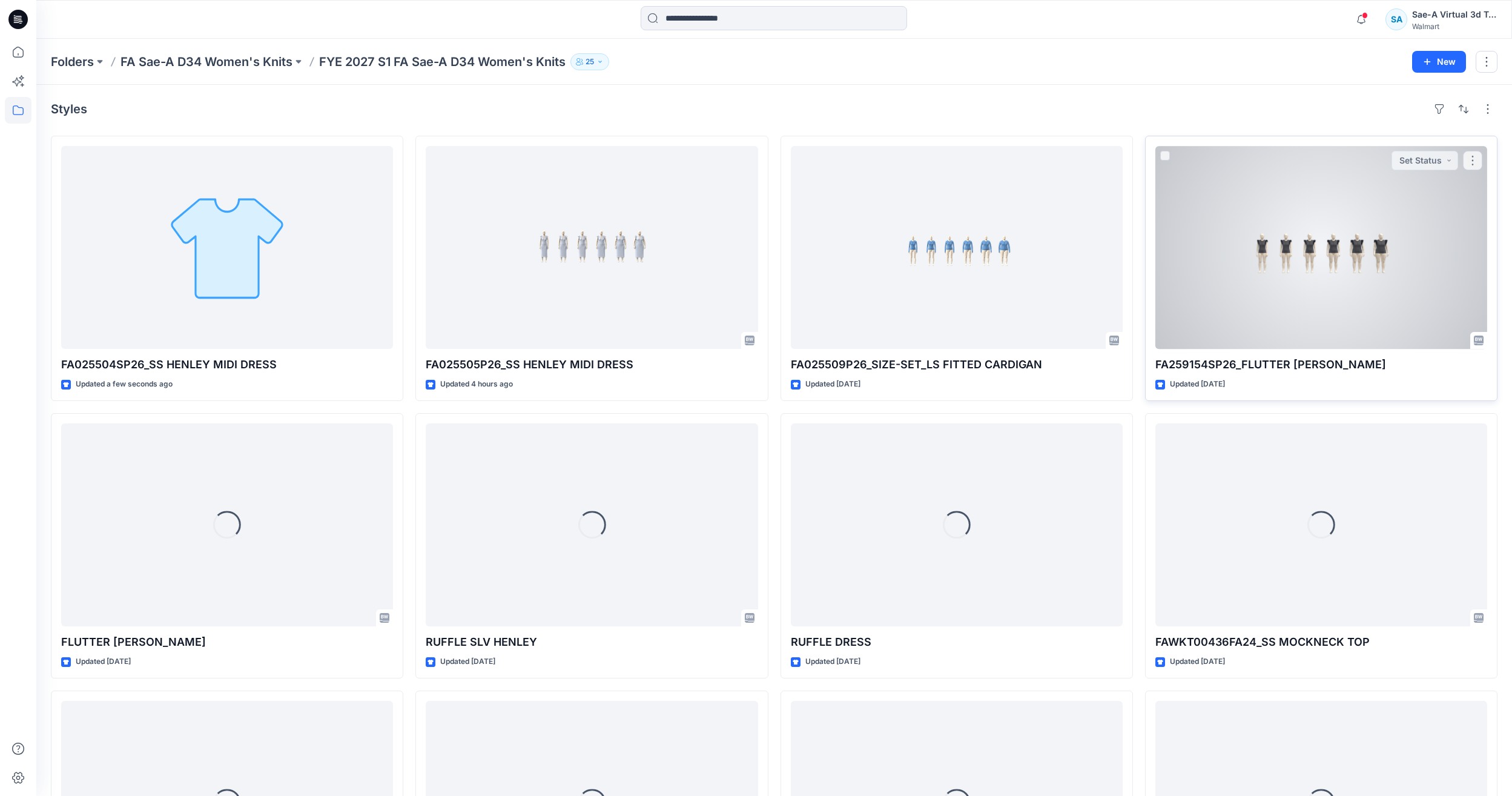
click at [1271, 269] on div at bounding box center [1321, 248] width 332 height 203
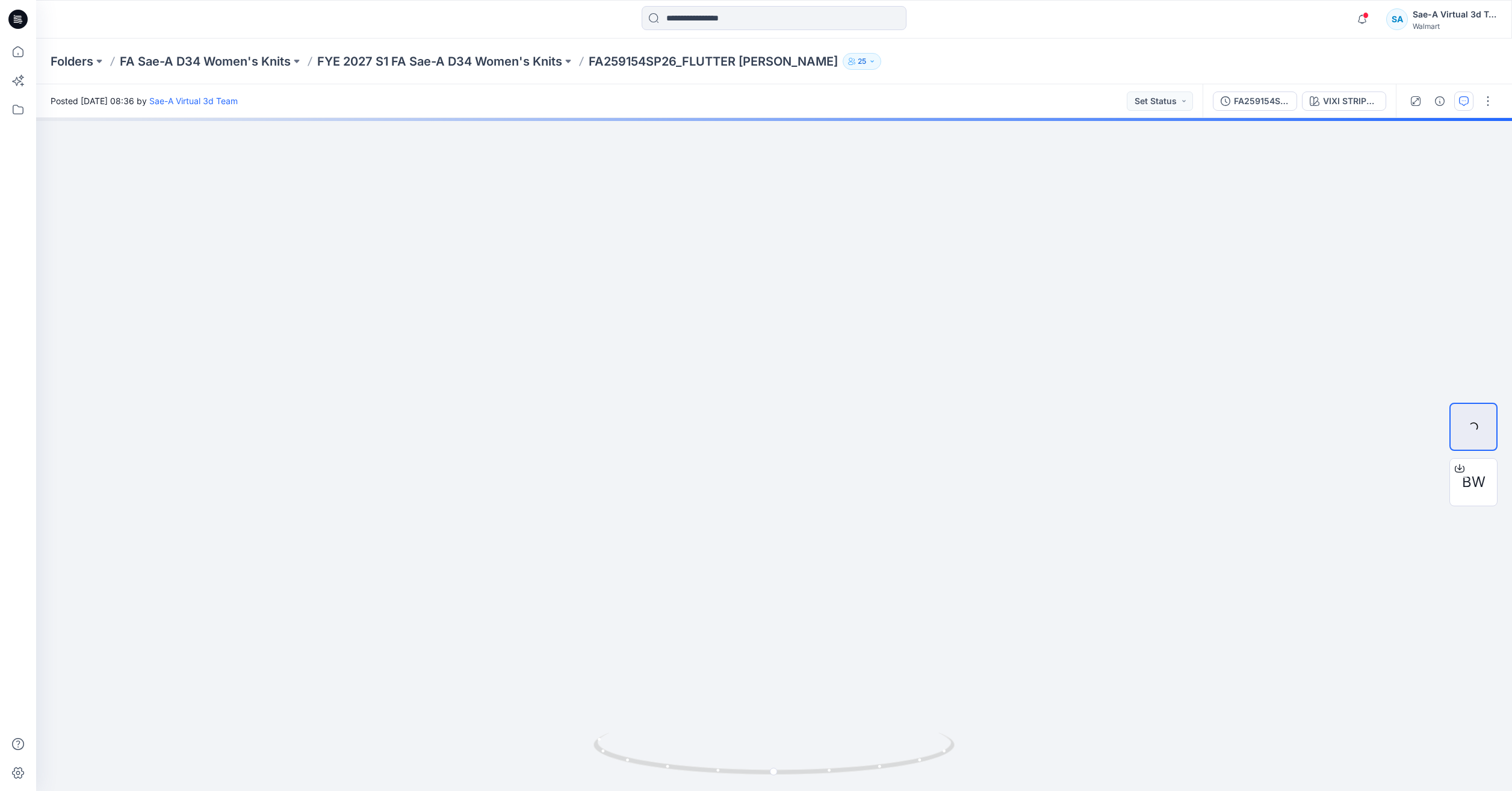
click at [1462, 95] on button "button" at bounding box center [1463, 101] width 19 height 19
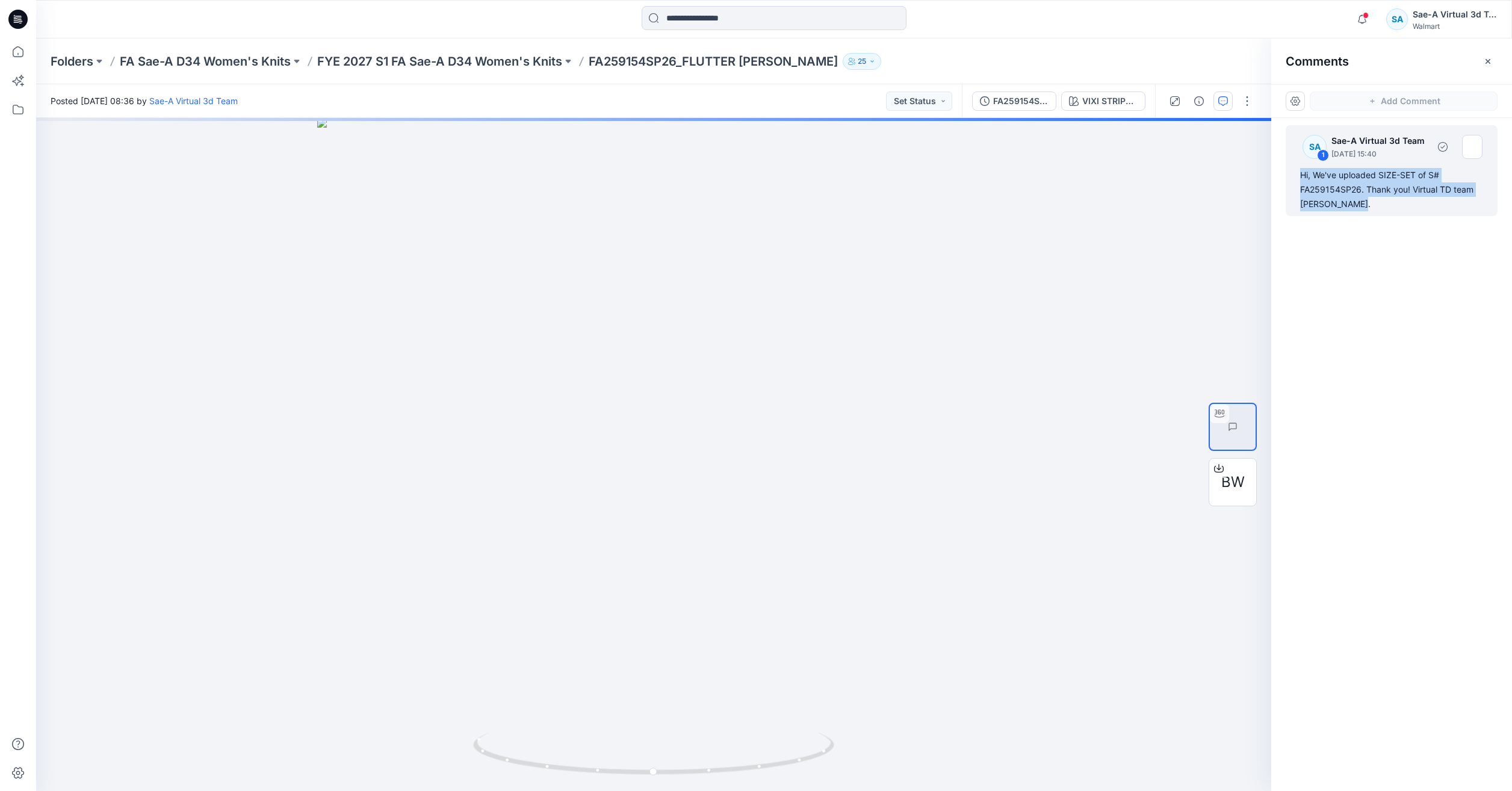
drag, startPoint x: 1369, startPoint y: 203, endPoint x: 1292, endPoint y: 175, distance: 81.9
click at [1292, 175] on div "SA 1 Sae-A Virtual 3d Team August 05, 2025 15:40 Hi, We've uploaded SIZE-SET of…" at bounding box center [1391, 171] width 212 height 91
copy div "Hi, We've uploaded SIZE-SET of S# FA259154SP26. Thank you! Virtual TD team Dori…"
click at [410, 60] on p "FYE 2027 S1 FA Sae-A D34 Women's Knits" at bounding box center [440, 61] width 245 height 17
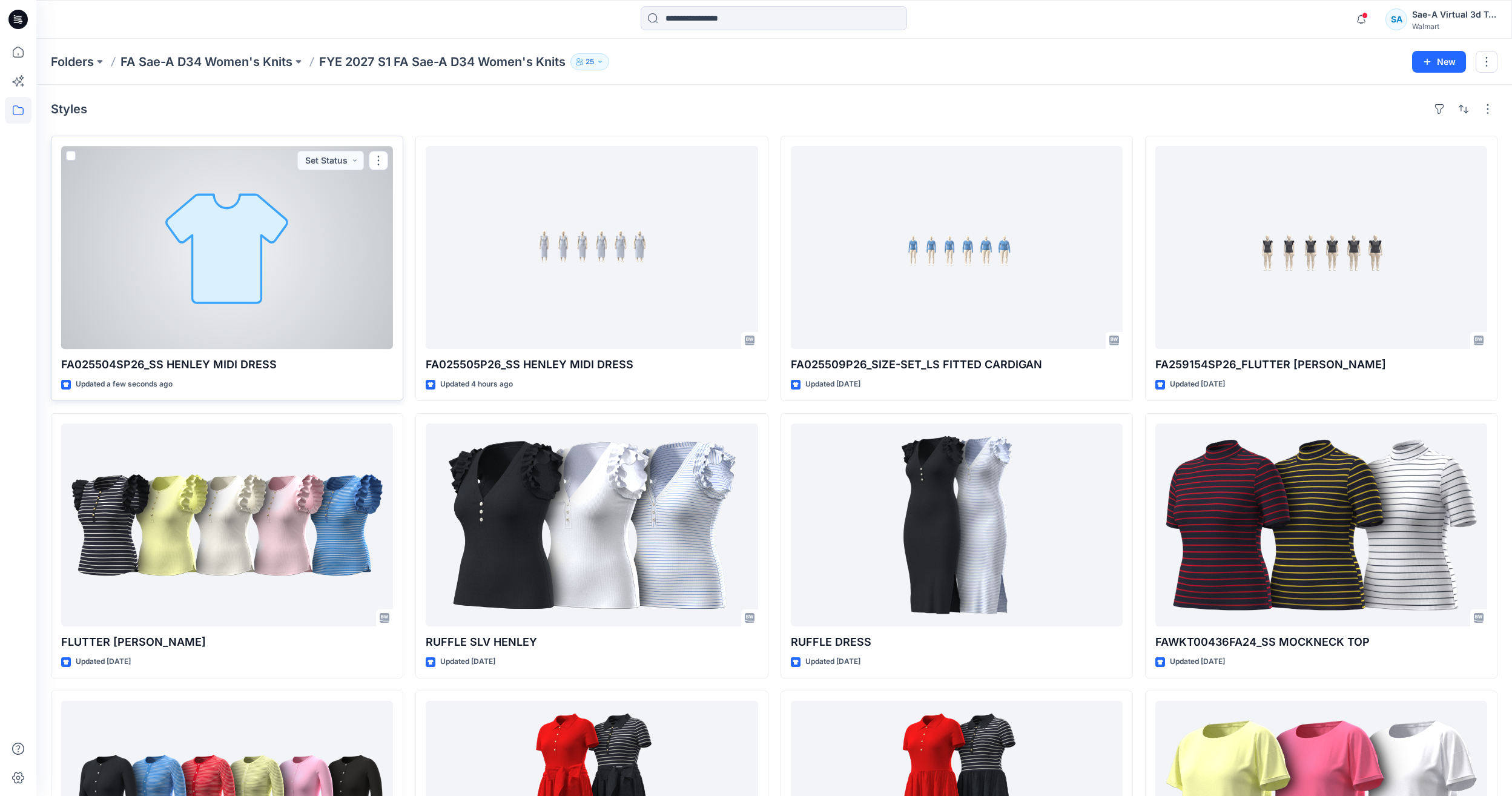
click at [255, 266] on div at bounding box center [227, 248] width 332 height 203
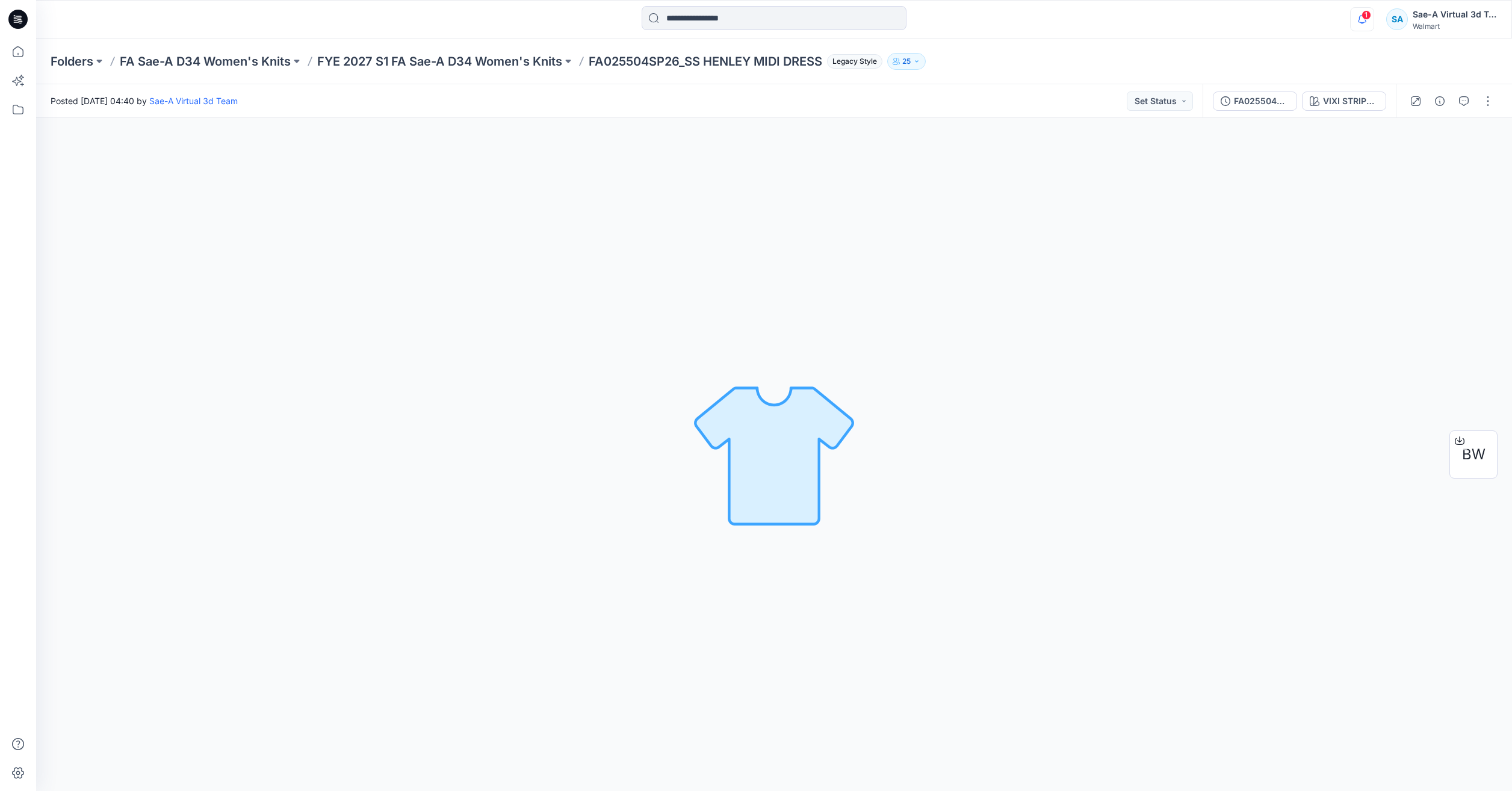
click at [1373, 23] on button "button" at bounding box center [1362, 19] width 24 height 24
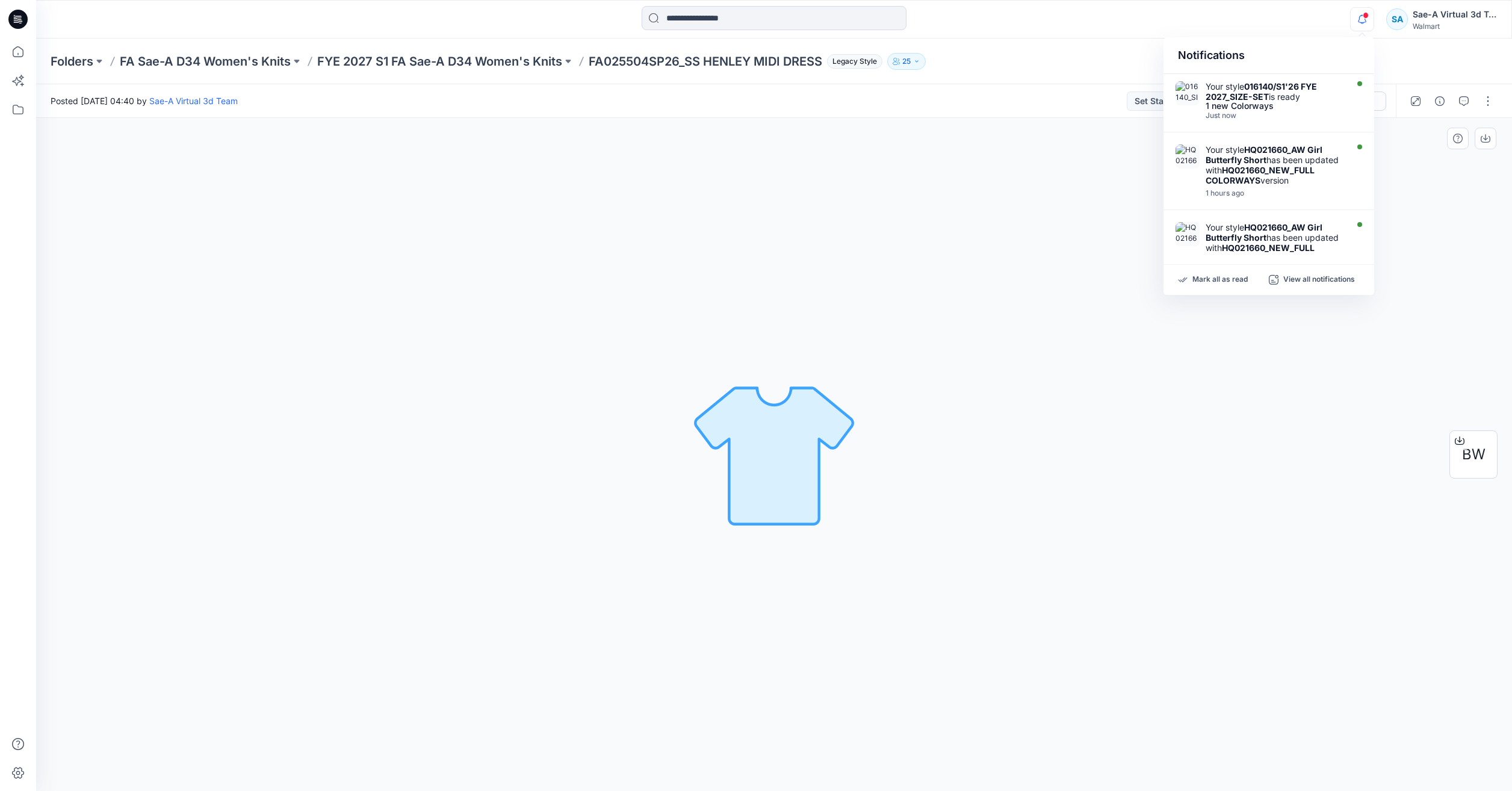
click at [1289, 435] on div "VIXI STRIPE_ CREAM 100 Loading... Material Properties Loading..." at bounding box center [774, 454] width 1476 height 673
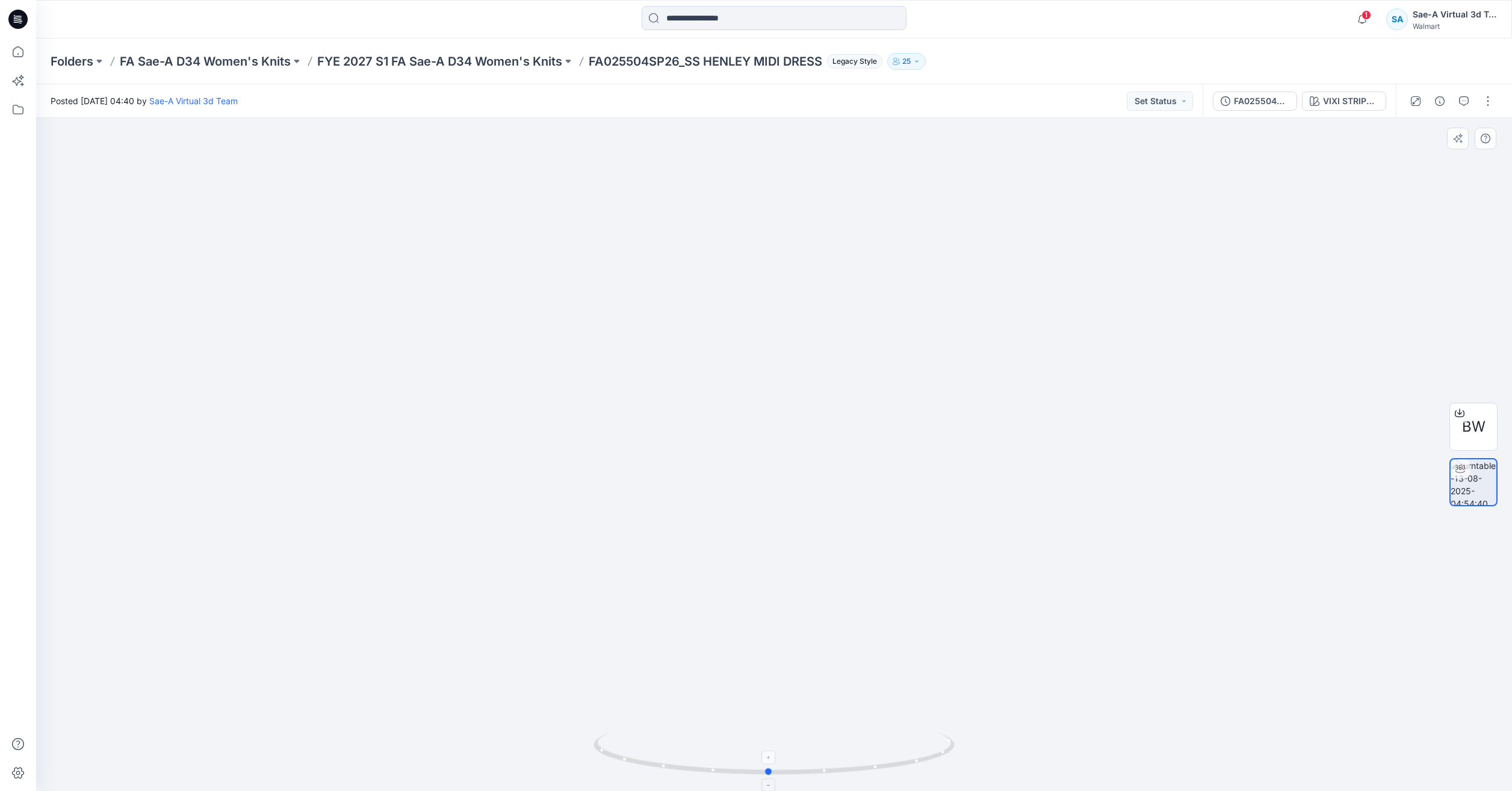
click at [879, 771] on icon at bounding box center [775, 755] width 364 height 45
drag, startPoint x: 897, startPoint y: 755, endPoint x: 589, endPoint y: 745, distance: 308.2
click at [592, 743] on div at bounding box center [774, 454] width 1476 height 673
click at [1455, 111] on div at bounding box center [1451, 101] width 111 height 34
click at [1456, 103] on button "button" at bounding box center [1463, 101] width 19 height 19
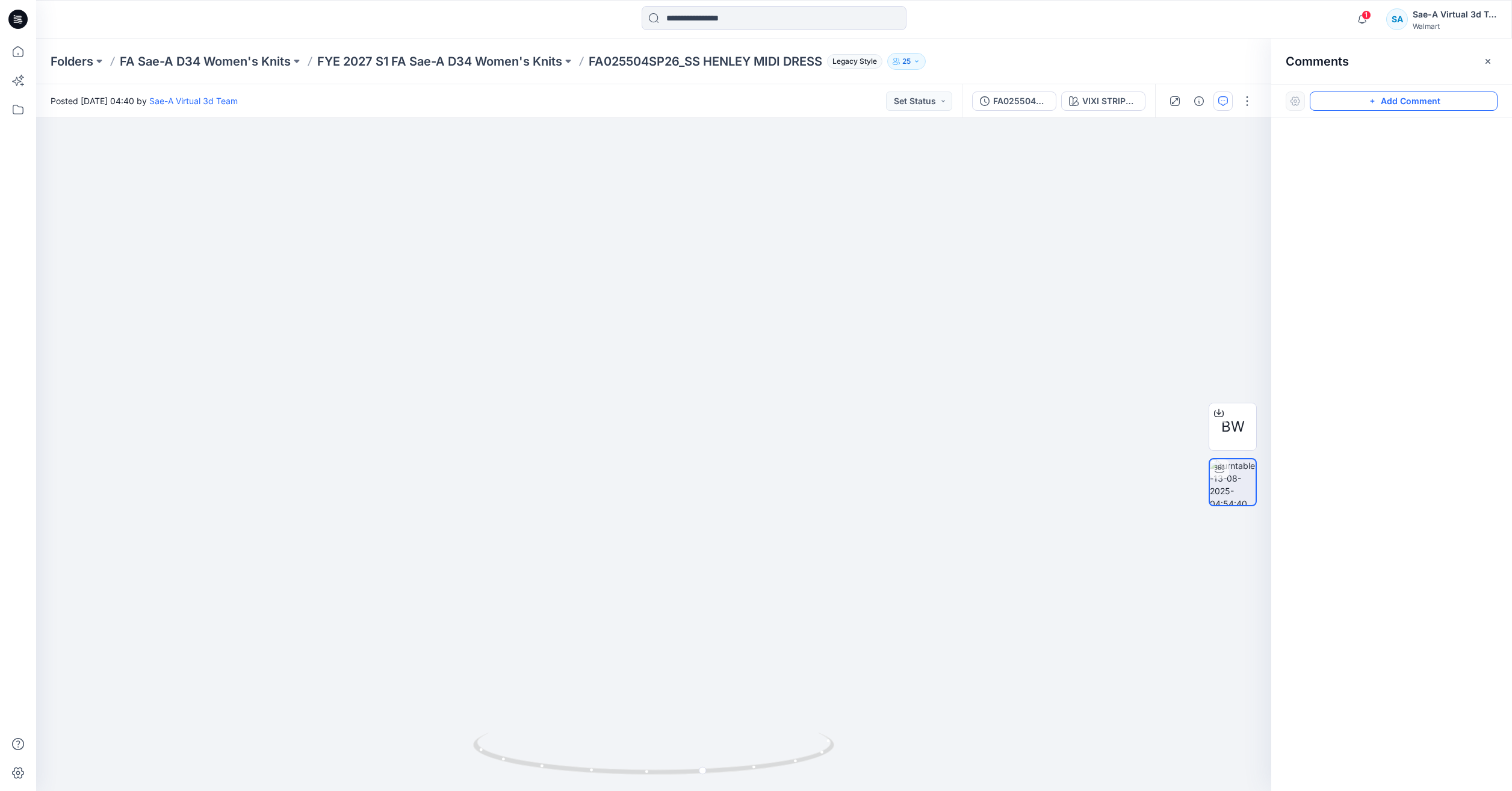
click at [1397, 103] on button "Add Comment" at bounding box center [1403, 101] width 188 height 19
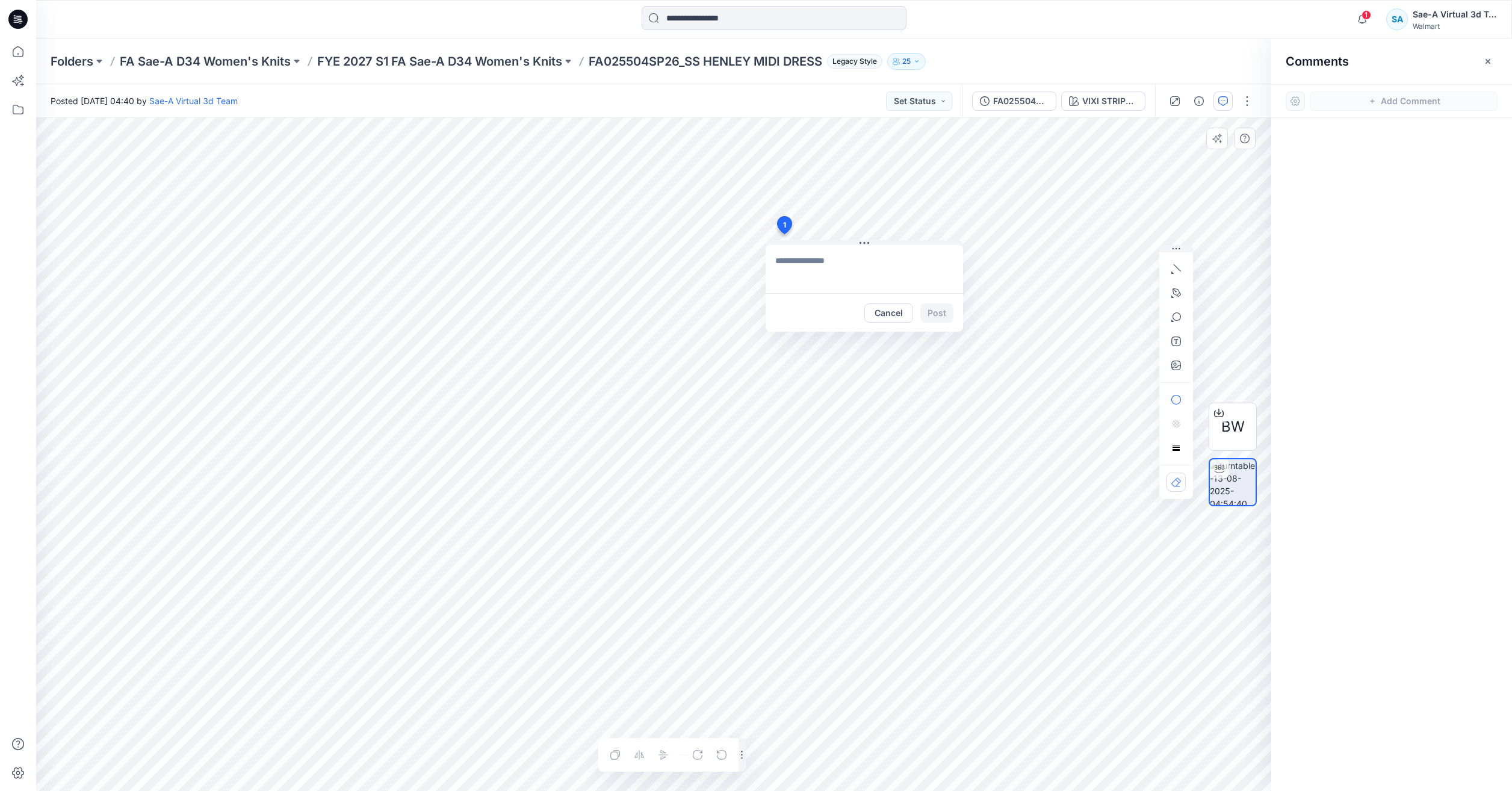
click at [784, 234] on div "1 Cancel Post Layer 1" at bounding box center [654, 454] width 1235 height 673
click at [818, 257] on textarea at bounding box center [864, 269] width 198 height 48
drag, startPoint x: 684, startPoint y: 55, endPoint x: 590, endPoint y: 51, distance: 94.1
click at [590, 51] on div "Folders FA Sae-A D34 Women's Knits FYE 2027 S1 FA Sae-A D34 Women's Knits FA025…" at bounding box center [774, 62] width 1476 height 46
copy p "FA025504SP26"
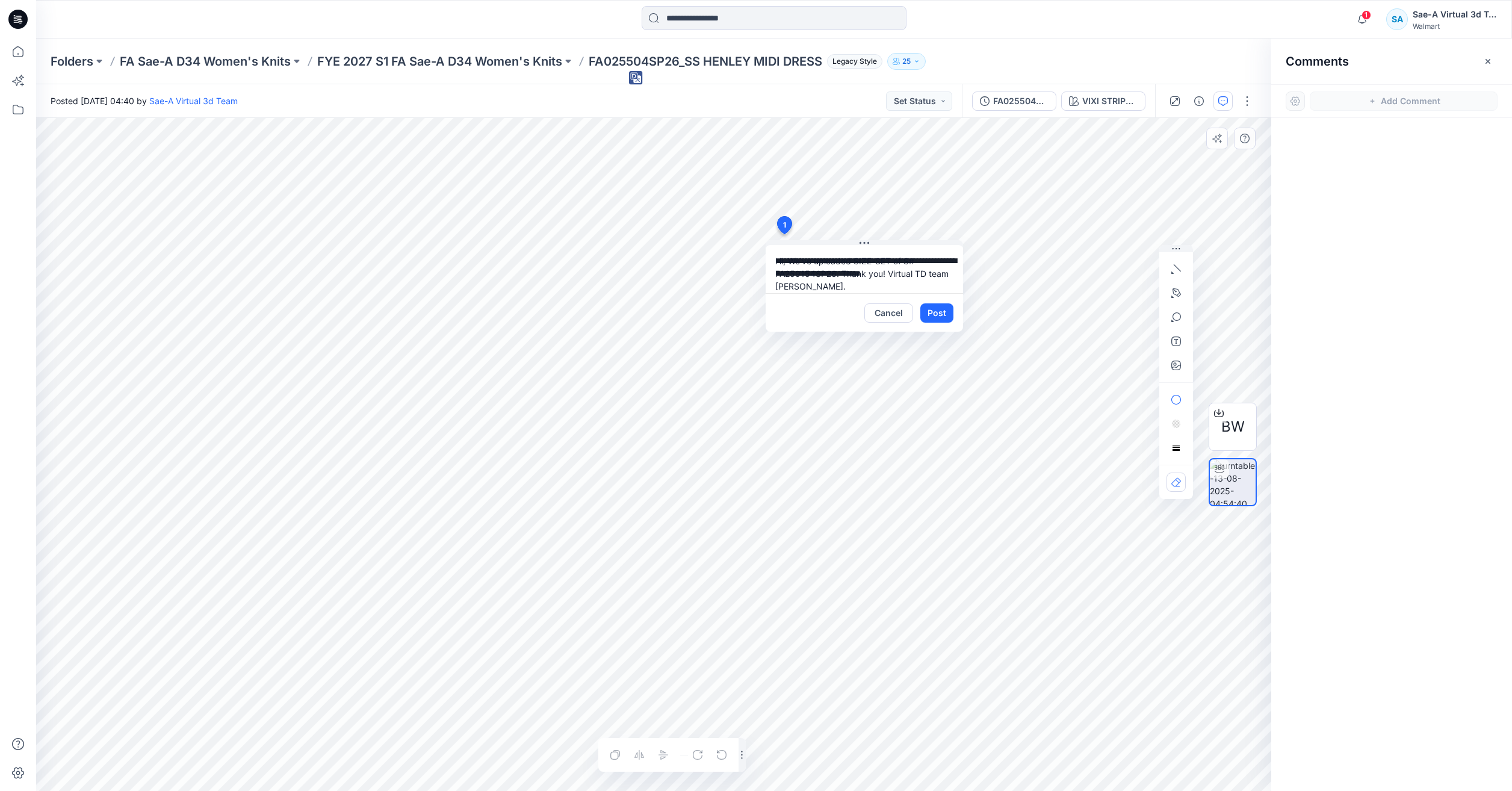
click at [702, 271] on div "**********" at bounding box center [654, 454] width 1235 height 673
paste textarea
click at [844, 276] on textarea "**********" at bounding box center [864, 269] width 198 height 48
click at [790, 259] on textarea "**********" at bounding box center [864, 269] width 198 height 48
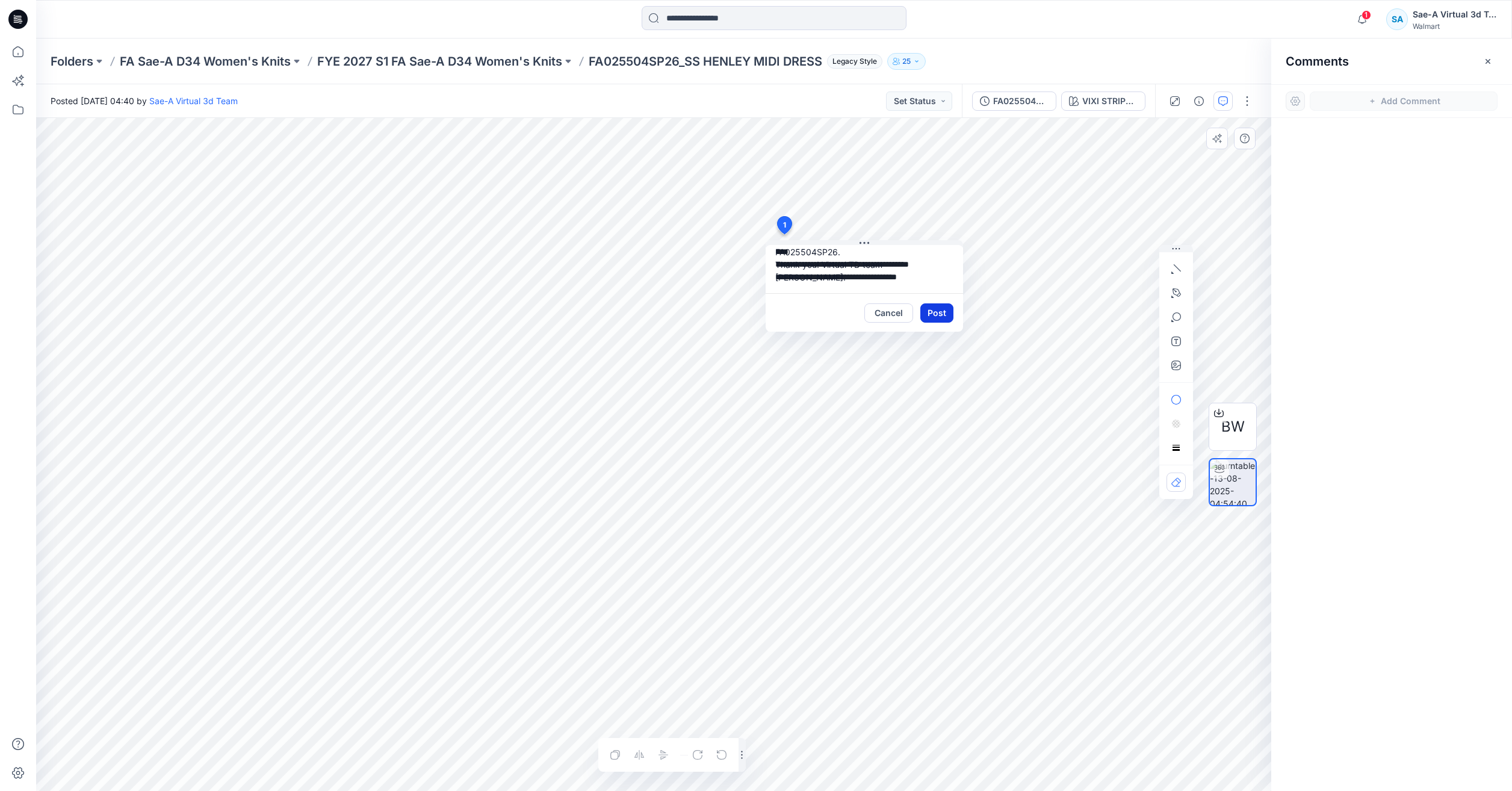
type textarea "**********"
click at [936, 316] on button "Post" at bounding box center [937, 313] width 33 height 19
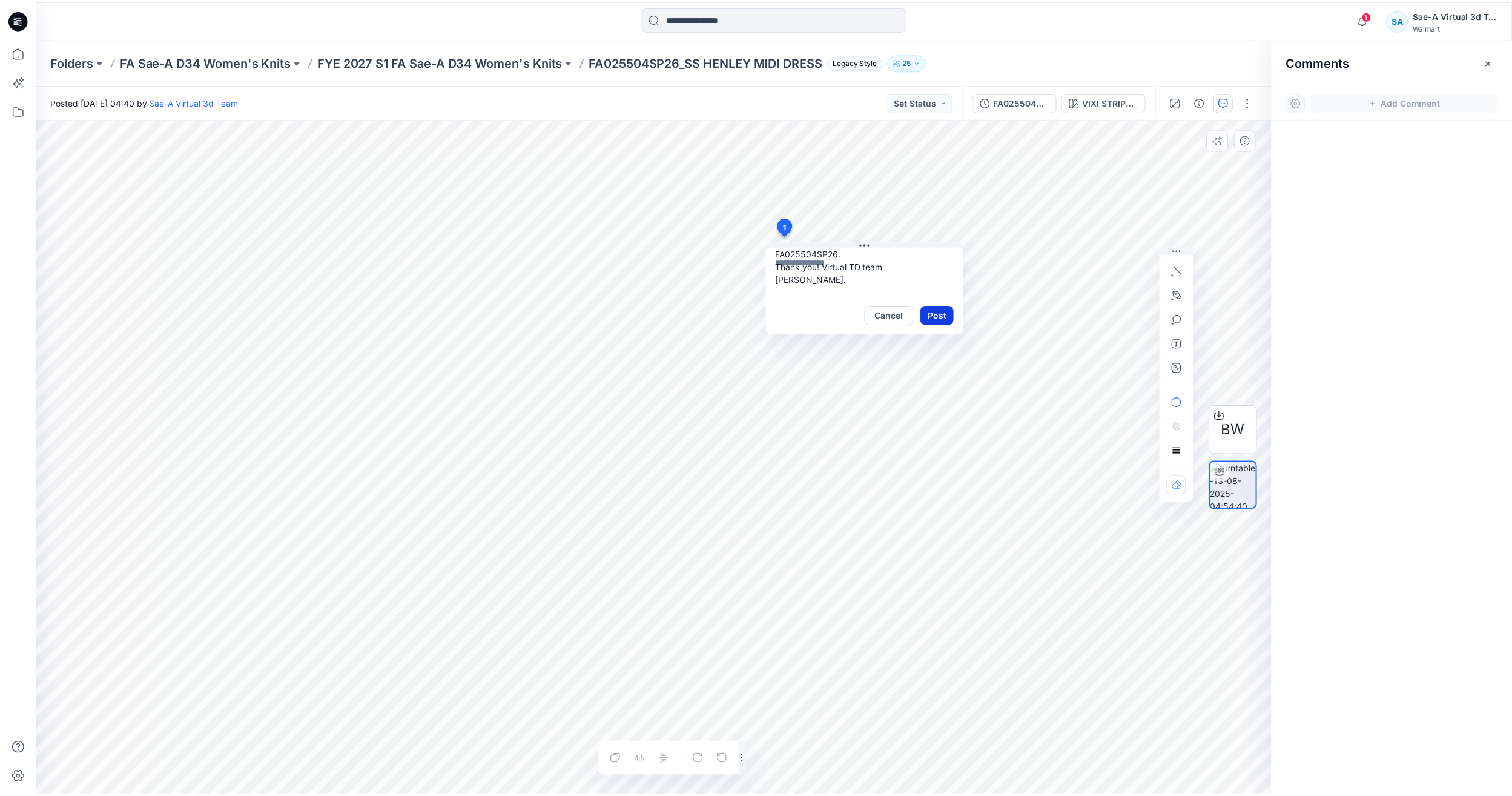
scroll to position [0, 0]
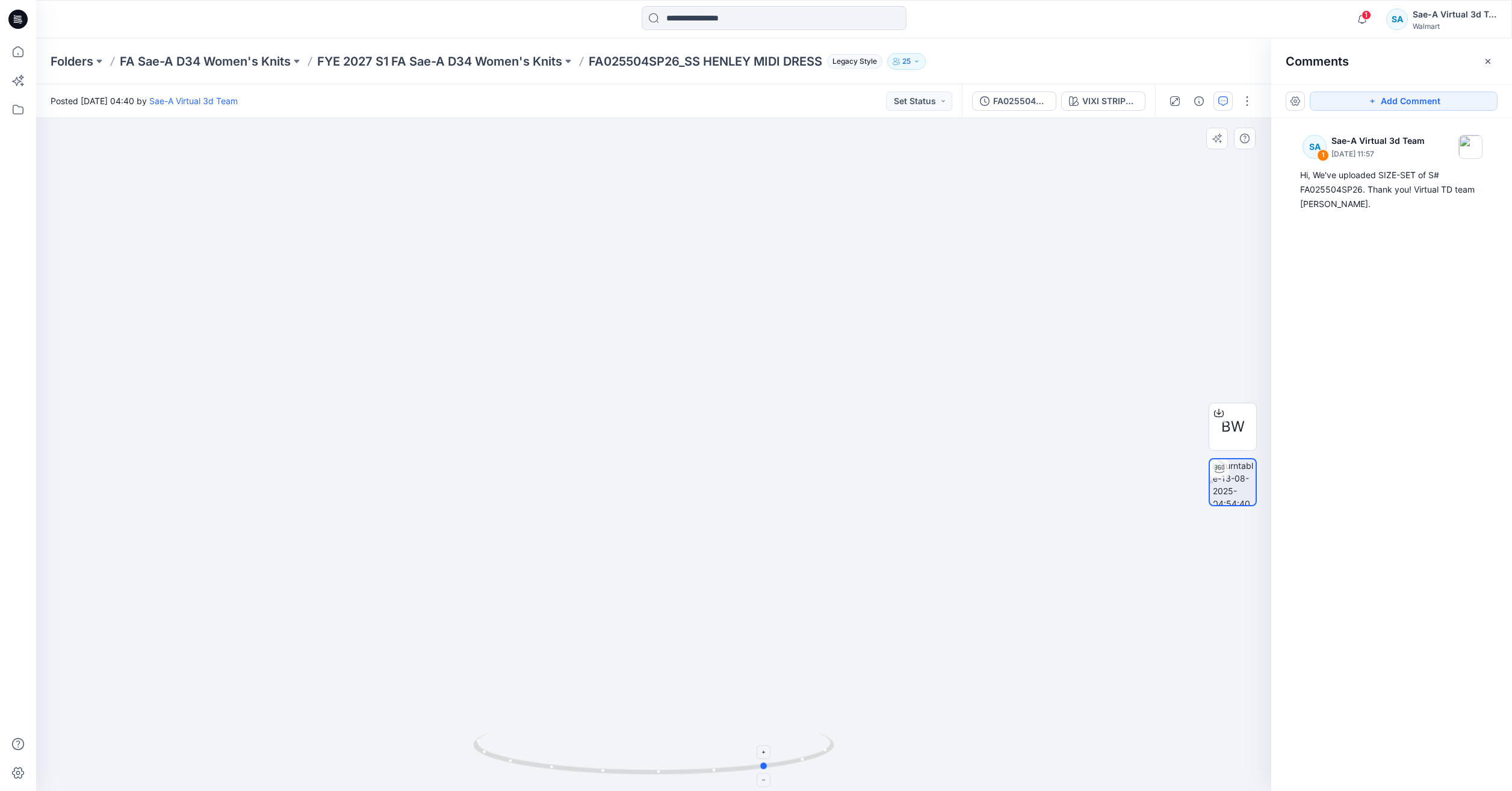
drag, startPoint x: 770, startPoint y: 757, endPoint x: 535, endPoint y: 745, distance: 235.3
click at [535, 745] on icon at bounding box center [654, 755] width 364 height 45
drag, startPoint x: 715, startPoint y: 766, endPoint x: 674, endPoint y: 766, distance: 41.0
click at [674, 766] on icon at bounding box center [654, 755] width 364 height 45
click at [1433, 196] on div "Hi, We've uploaded SIZE-SET of S# FA025504SP26. Thank you! Virtual TD team Dori…" at bounding box center [1391, 190] width 183 height 43
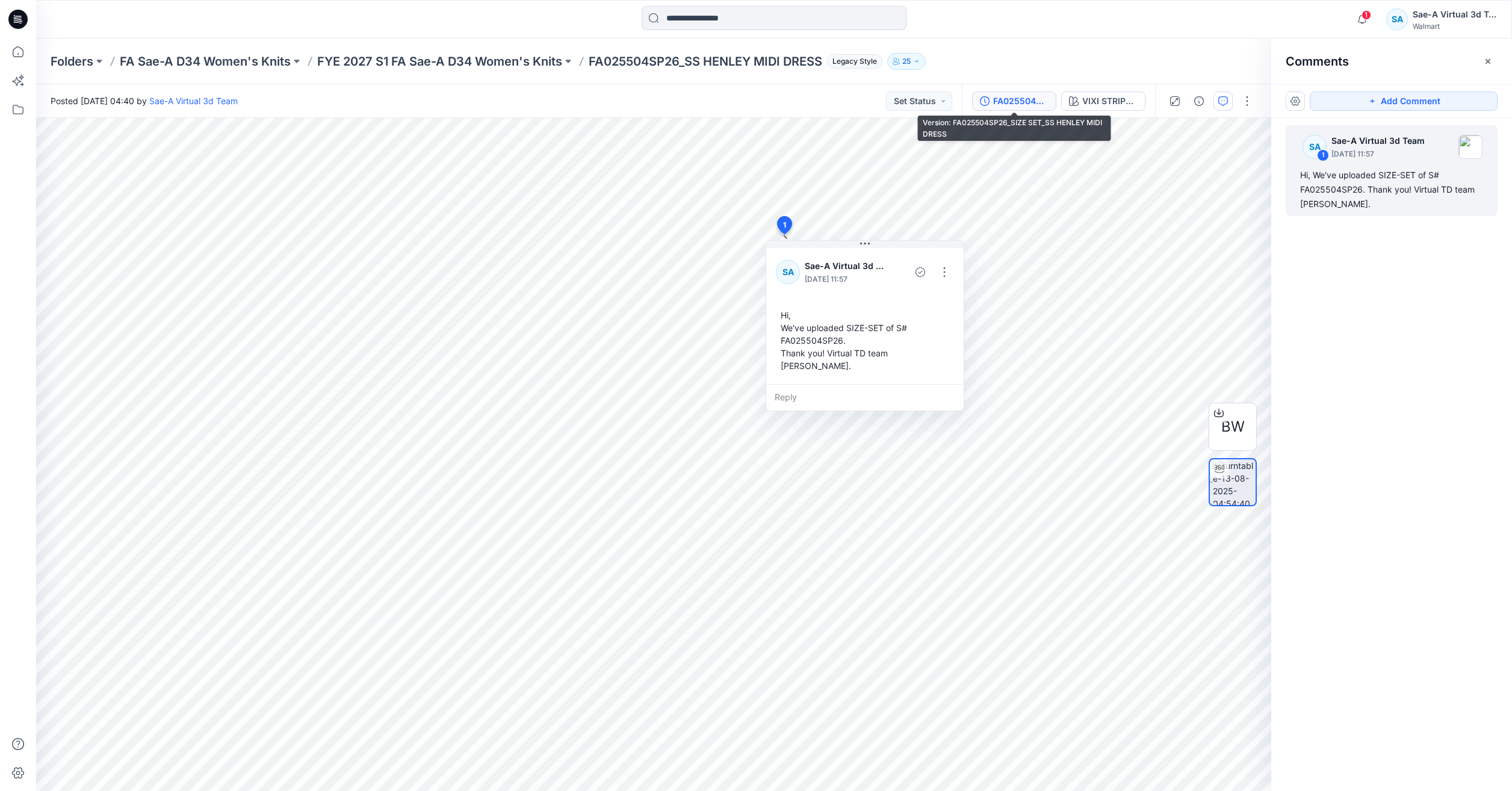
click at [1029, 98] on div "FA025504SP26_SIZE SET_SS HENLEY MIDI DRESS" at bounding box center [1021, 101] width 55 height 14
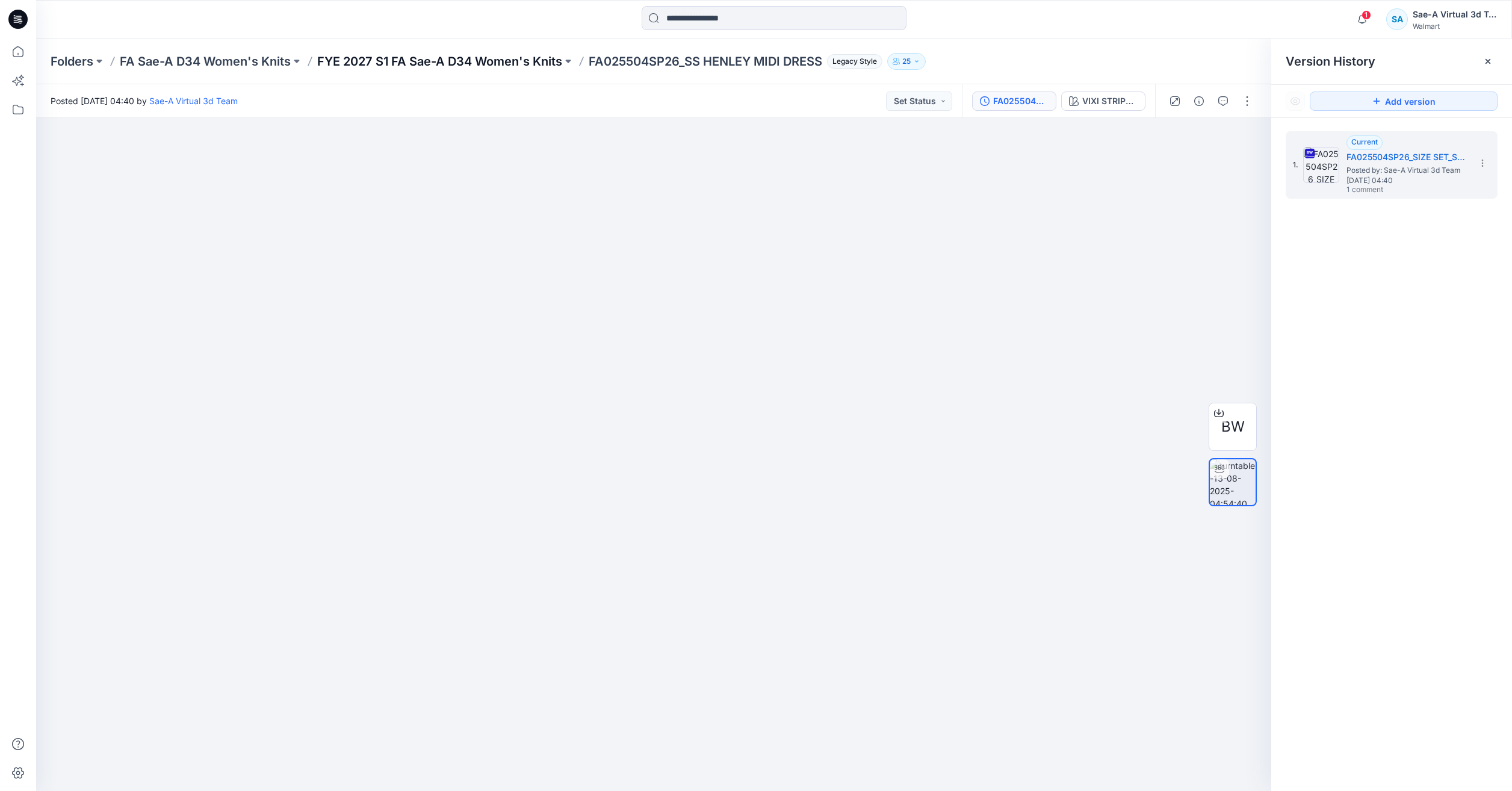
click at [510, 63] on p "FYE 2027 S1 FA Sae-A D34 Women's Knits" at bounding box center [440, 61] width 245 height 17
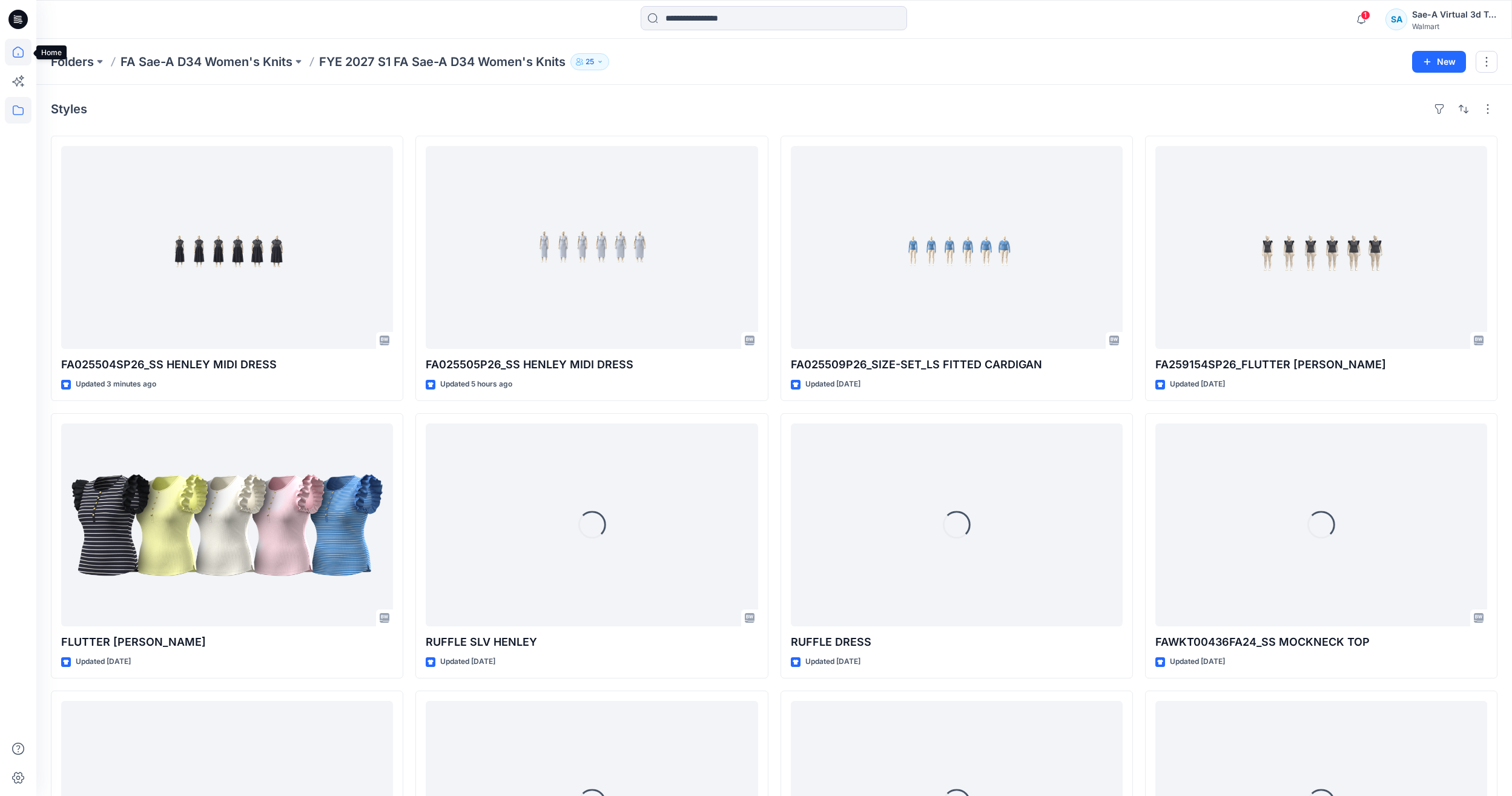
click at [28, 55] on icon at bounding box center [18, 52] width 27 height 27
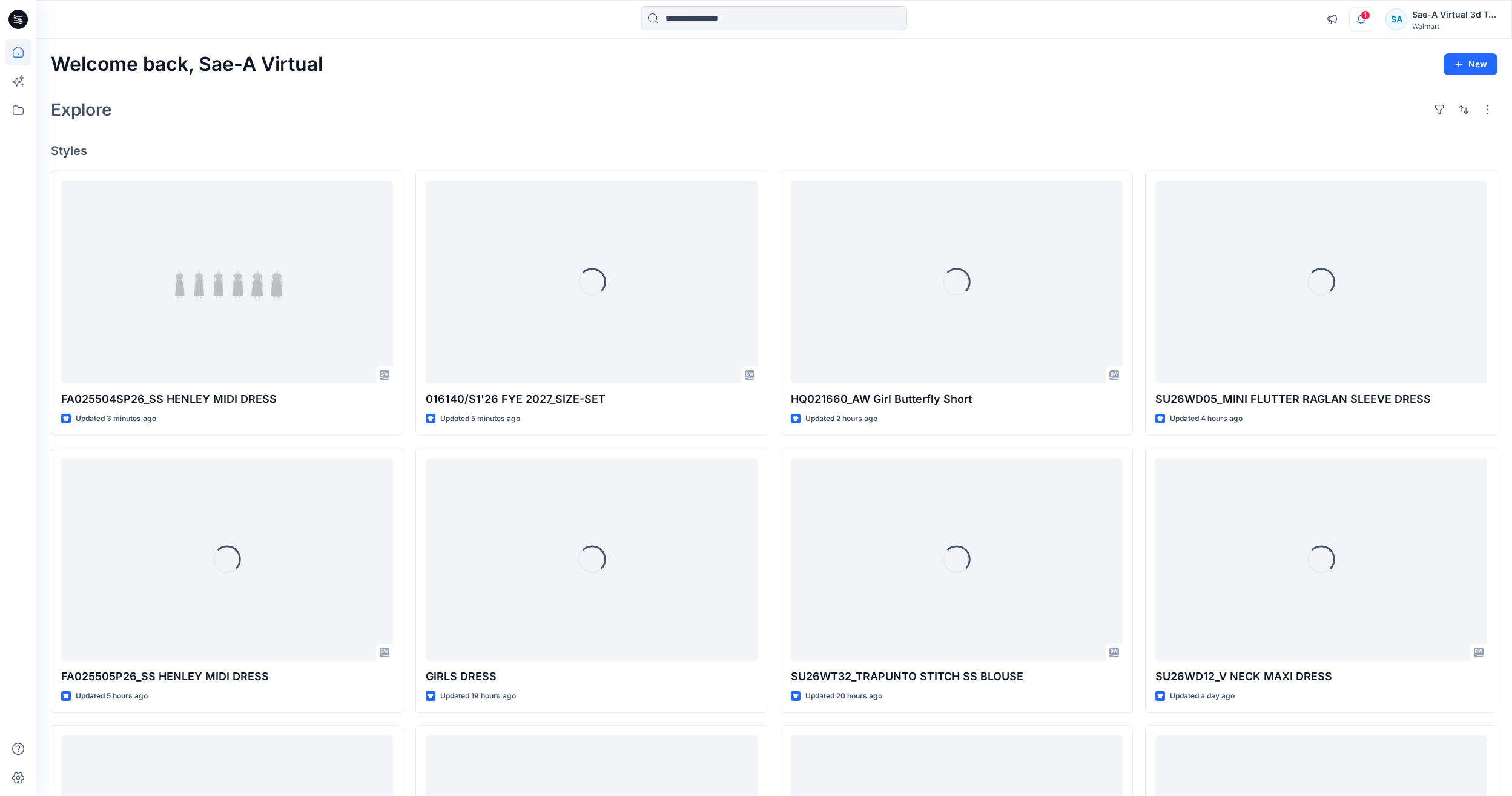
click at [1366, 22] on icon "button" at bounding box center [1361, 19] width 23 height 24
